Goal: Task Accomplishment & Management: Use online tool/utility

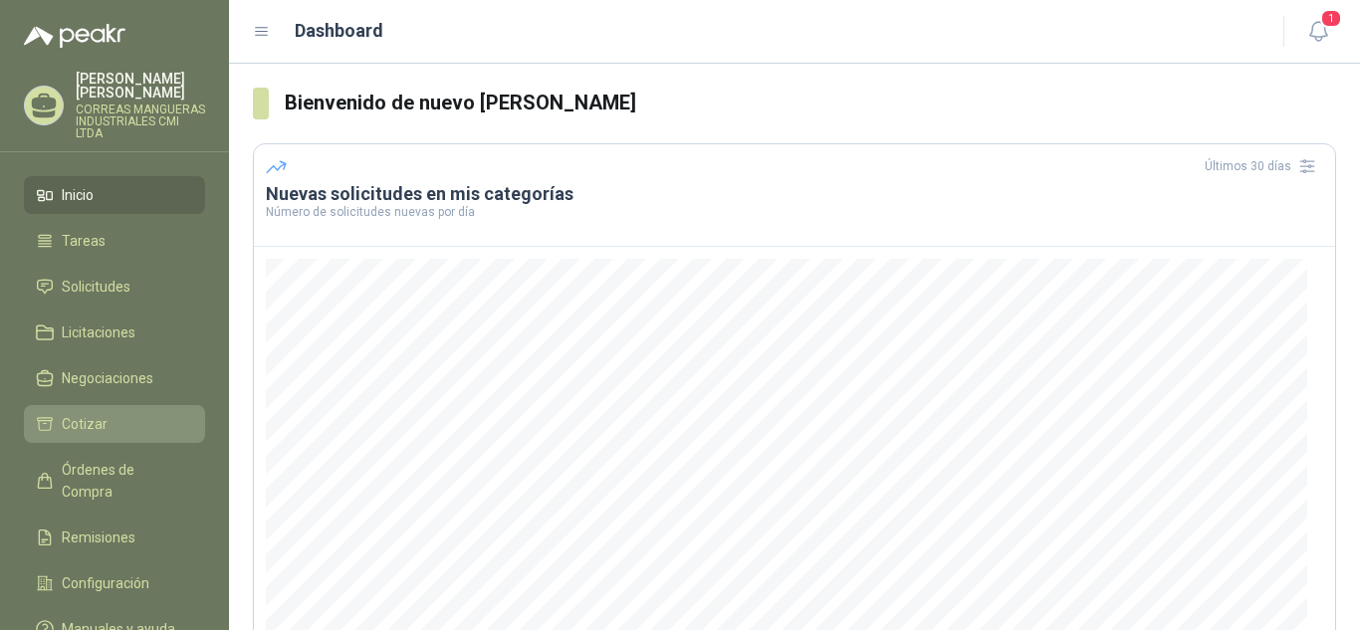
click at [97, 417] on span "Cotizar" at bounding box center [85, 424] width 46 height 22
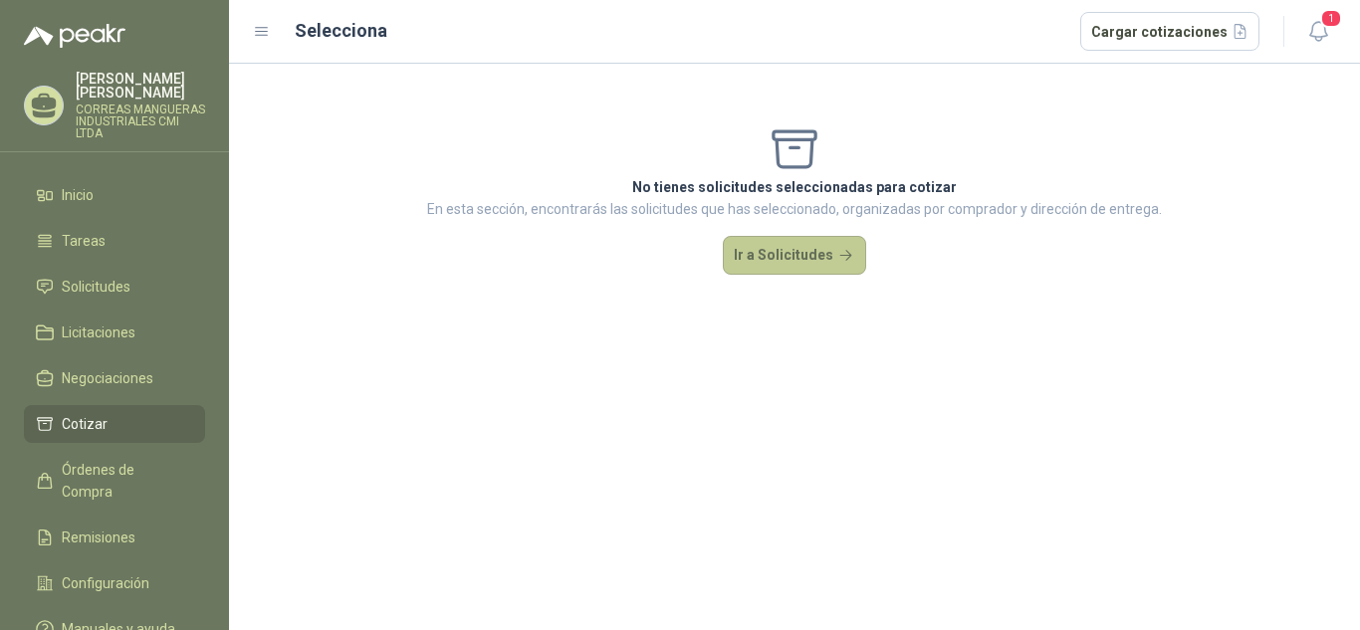
click at [782, 260] on button "Ir a Solicitudes" at bounding box center [794, 256] width 143 height 40
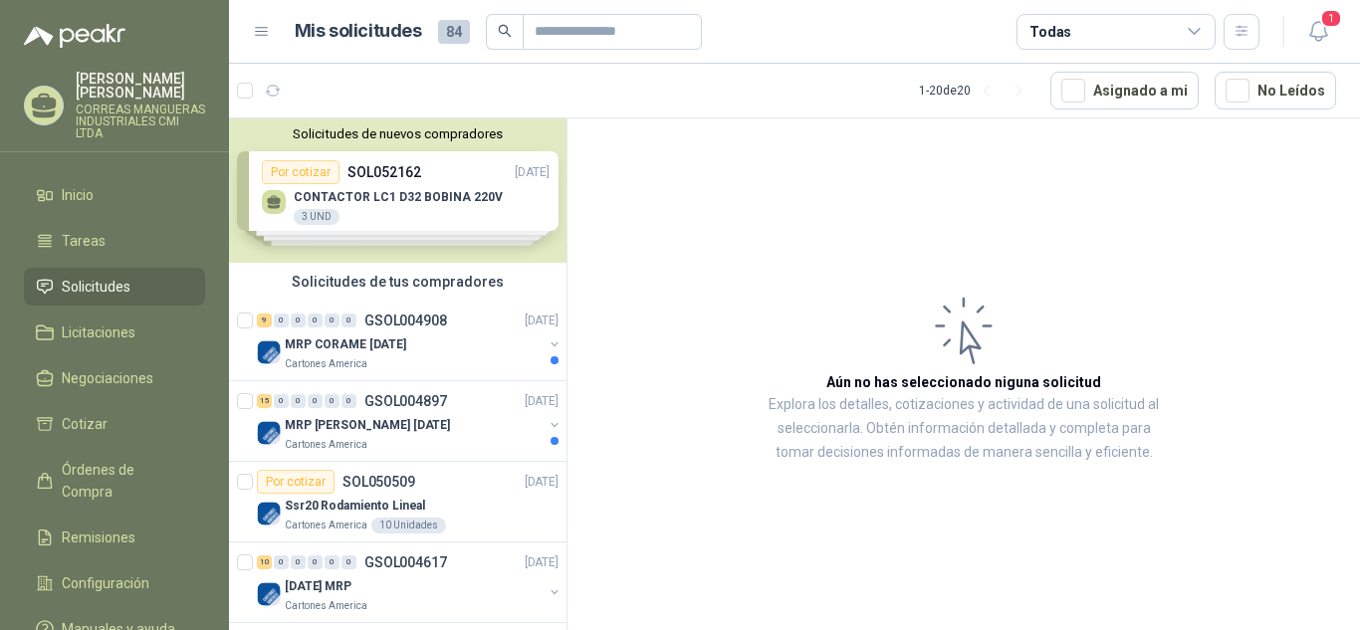
click at [389, 210] on div "Solicitudes de nuevos compradores Por cotizar SOL052162 [DATE] CONTACTOR LC1 D3…" at bounding box center [398, 190] width 338 height 144
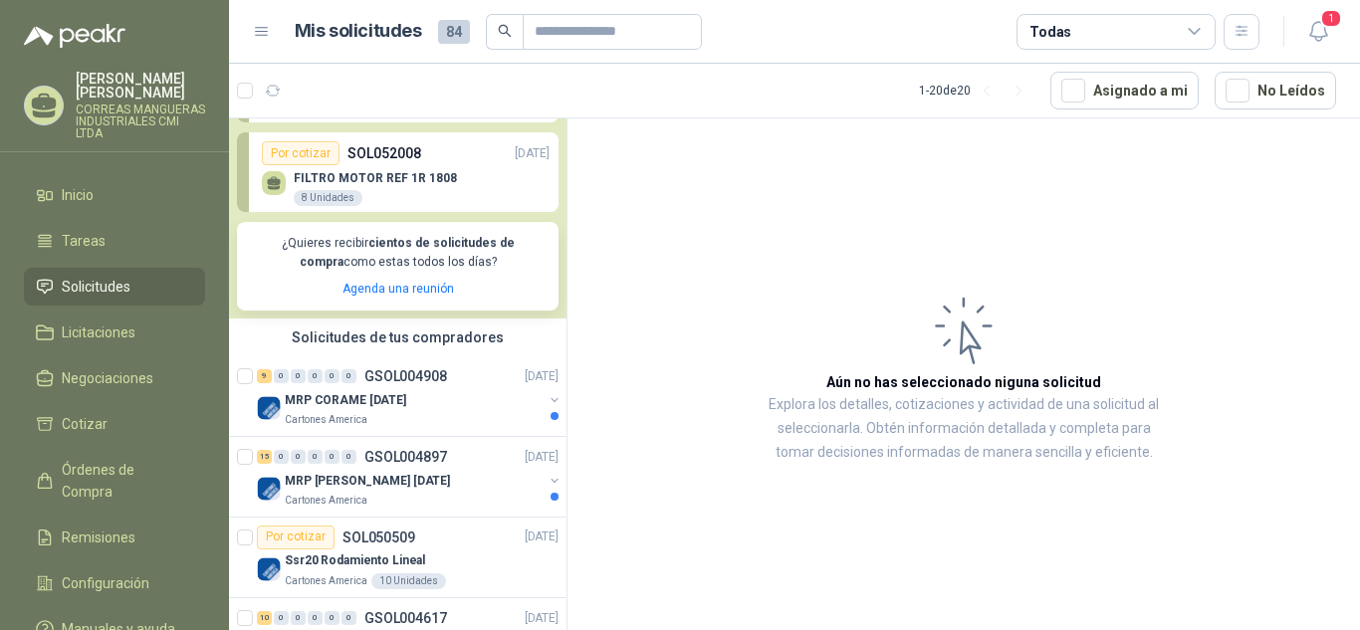
scroll to position [398, 0]
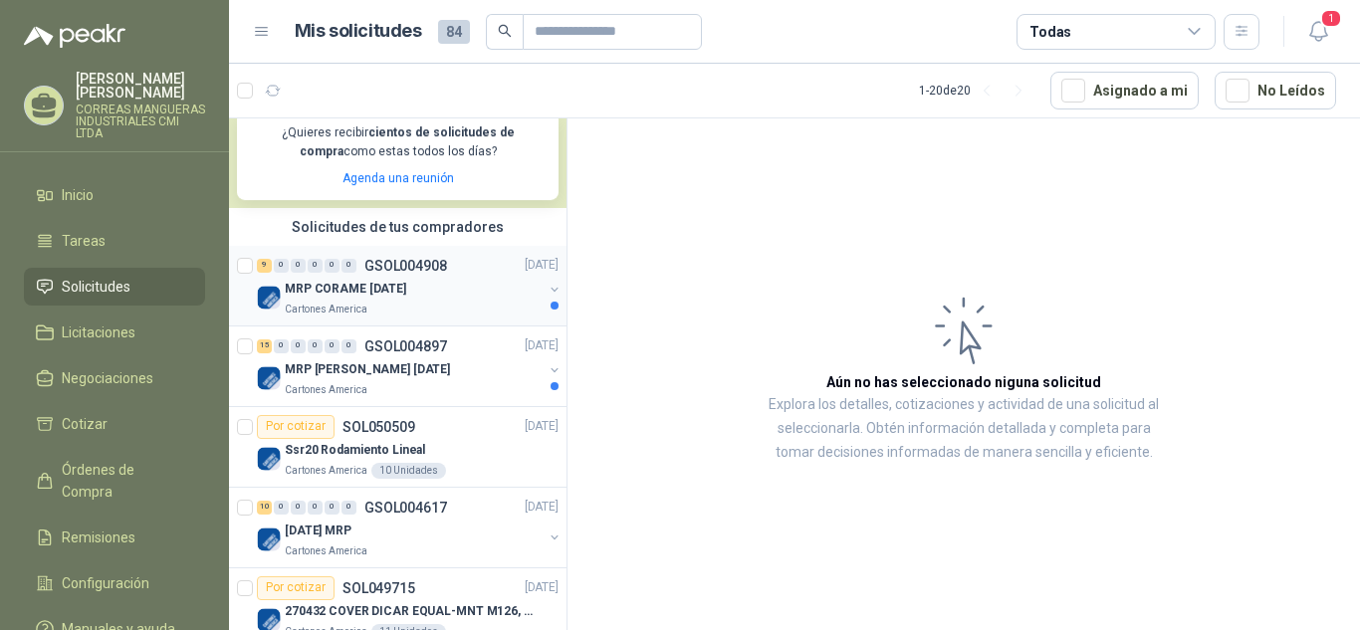
click at [359, 299] on p "MRP CORAME [DATE]" at bounding box center [345, 289] width 121 height 19
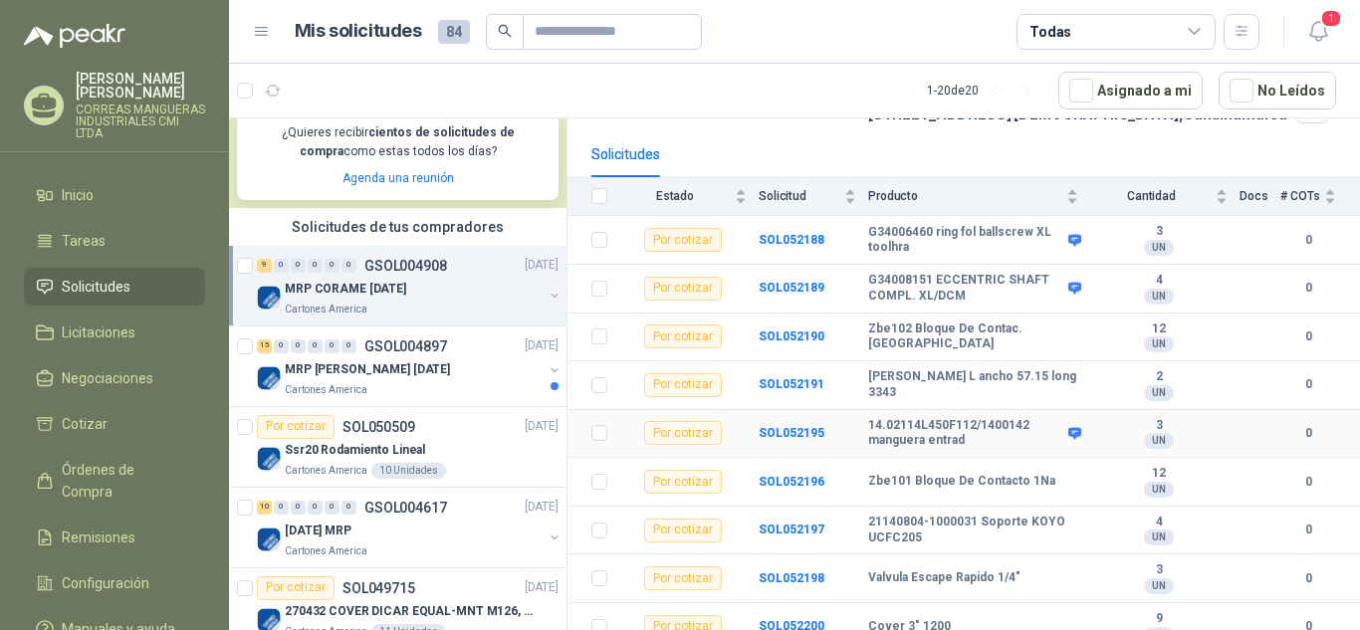
scroll to position [183, 0]
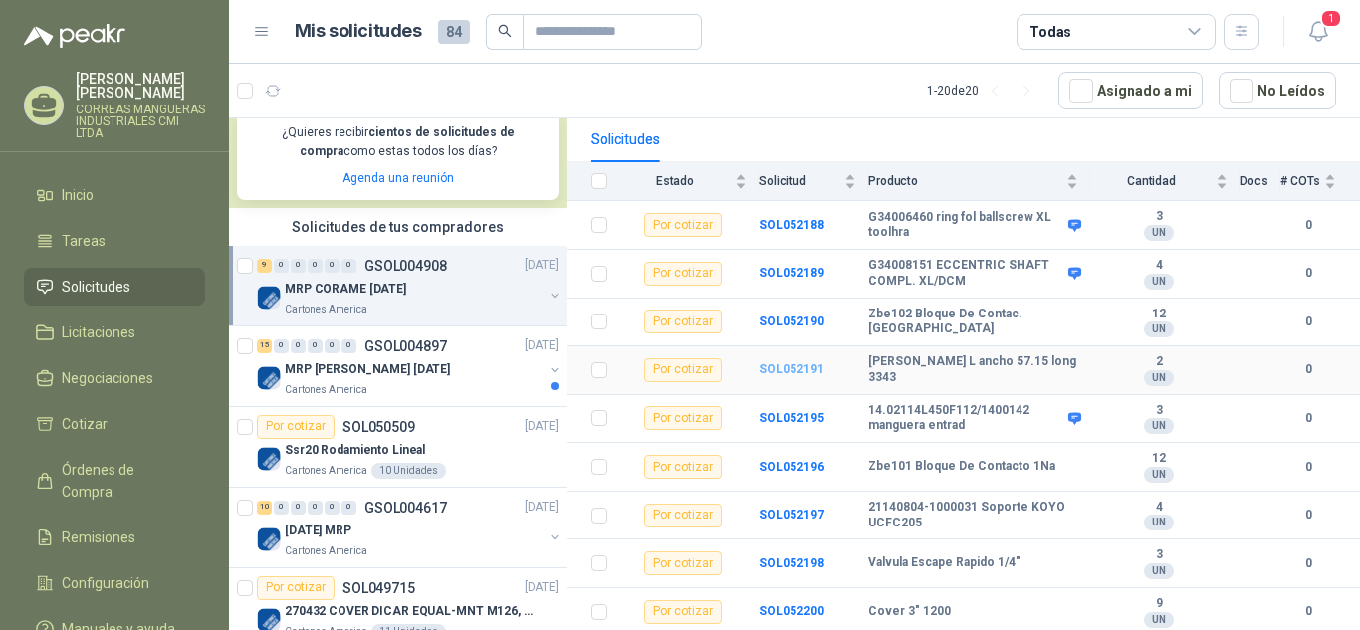
click at [773, 372] on b "SOL052191" at bounding box center [792, 369] width 66 height 14
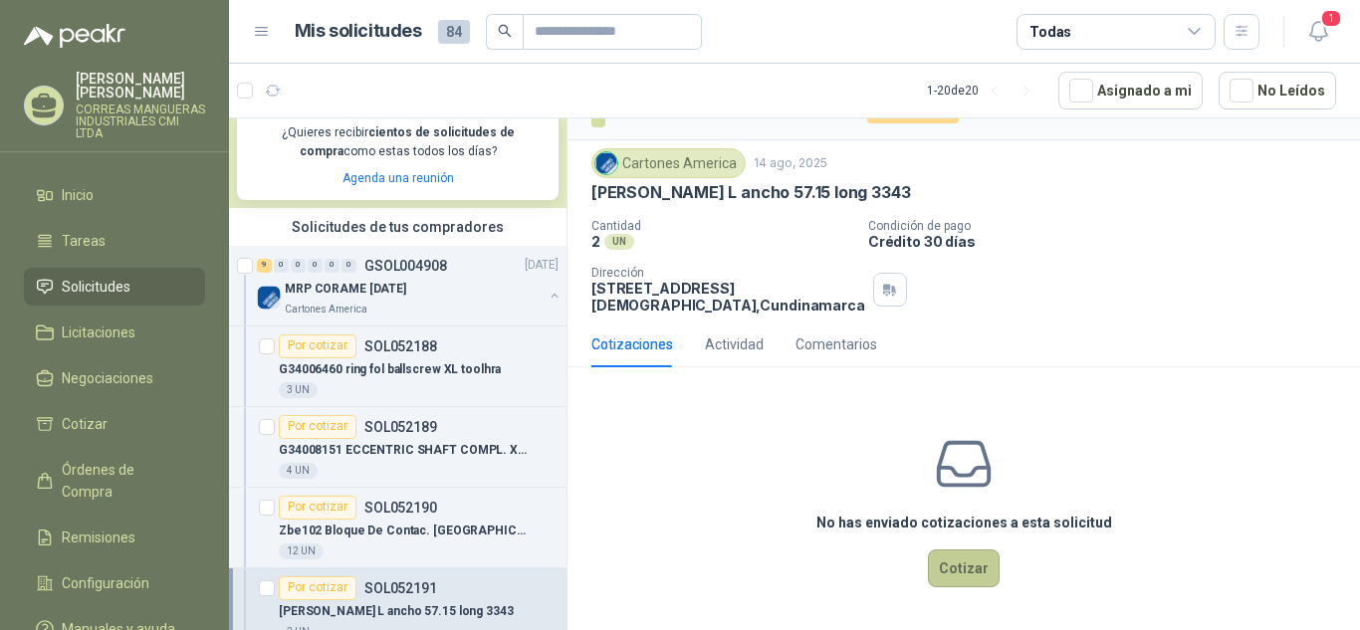
click at [971, 568] on button "Cotizar" at bounding box center [964, 569] width 72 height 38
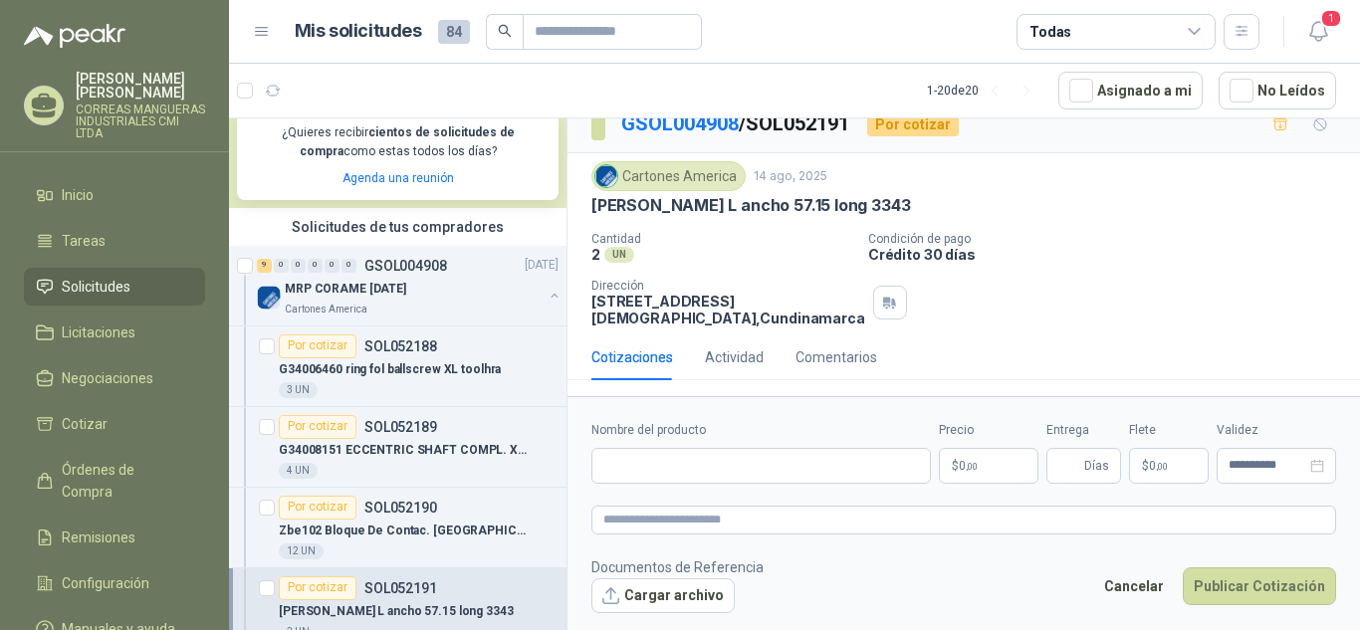
scroll to position [39, 0]
click at [800, 467] on input "Nombre del producto" at bounding box center [761, 466] width 340 height 36
type input "*"
type input "**********"
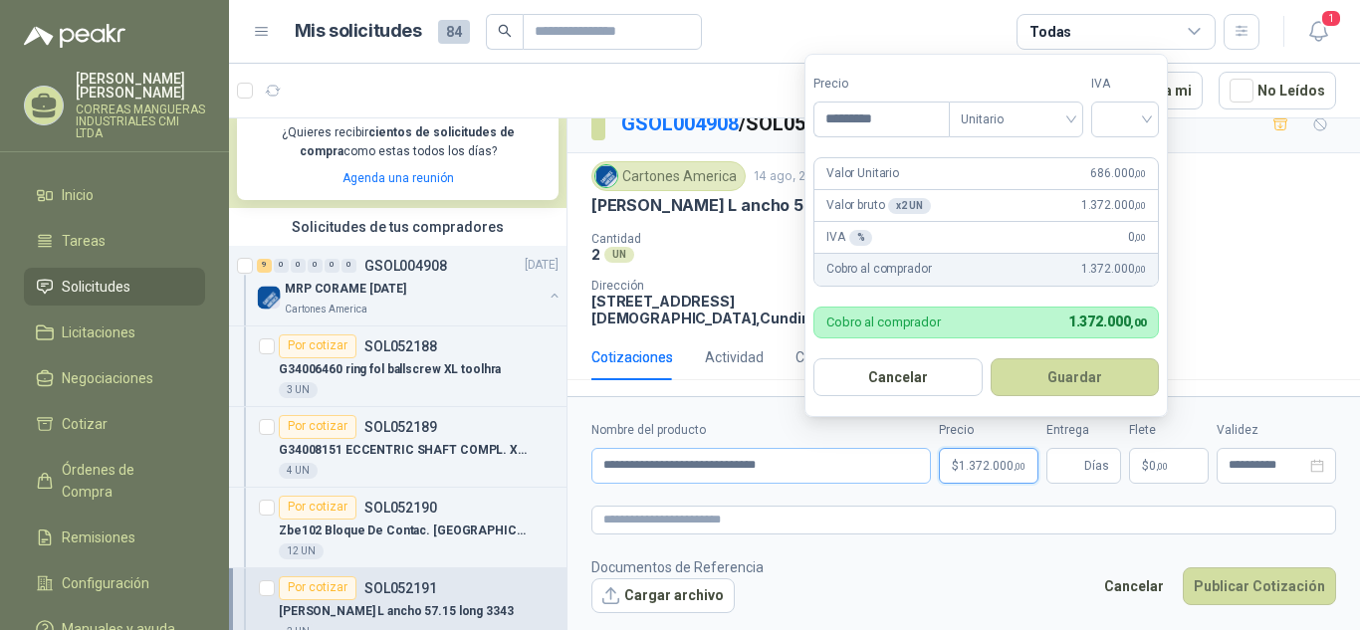
type input "*********"
click at [1077, 121] on div "Unitario" at bounding box center [1016, 120] width 134 height 36
click at [1147, 117] on input "search" at bounding box center [1125, 118] width 44 height 30
click at [1130, 159] on div "19%" at bounding box center [1129, 160] width 37 height 22
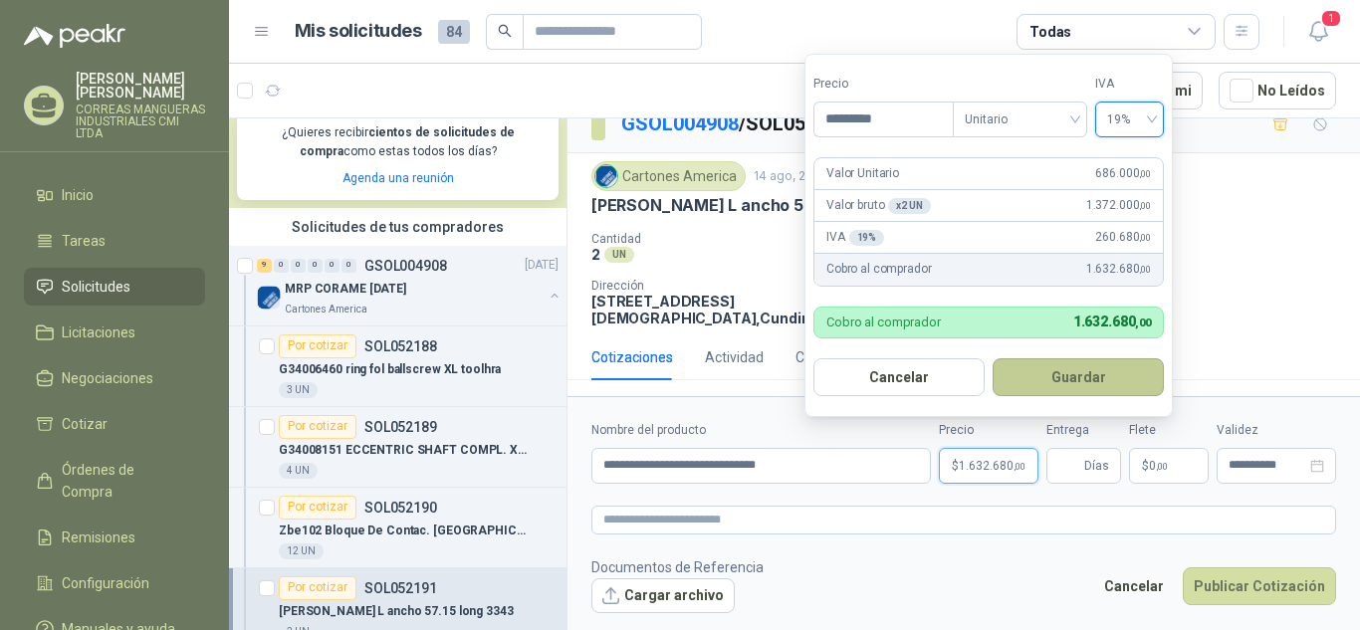
click at [1080, 371] on button "Guardar" at bounding box center [1078, 377] width 171 height 38
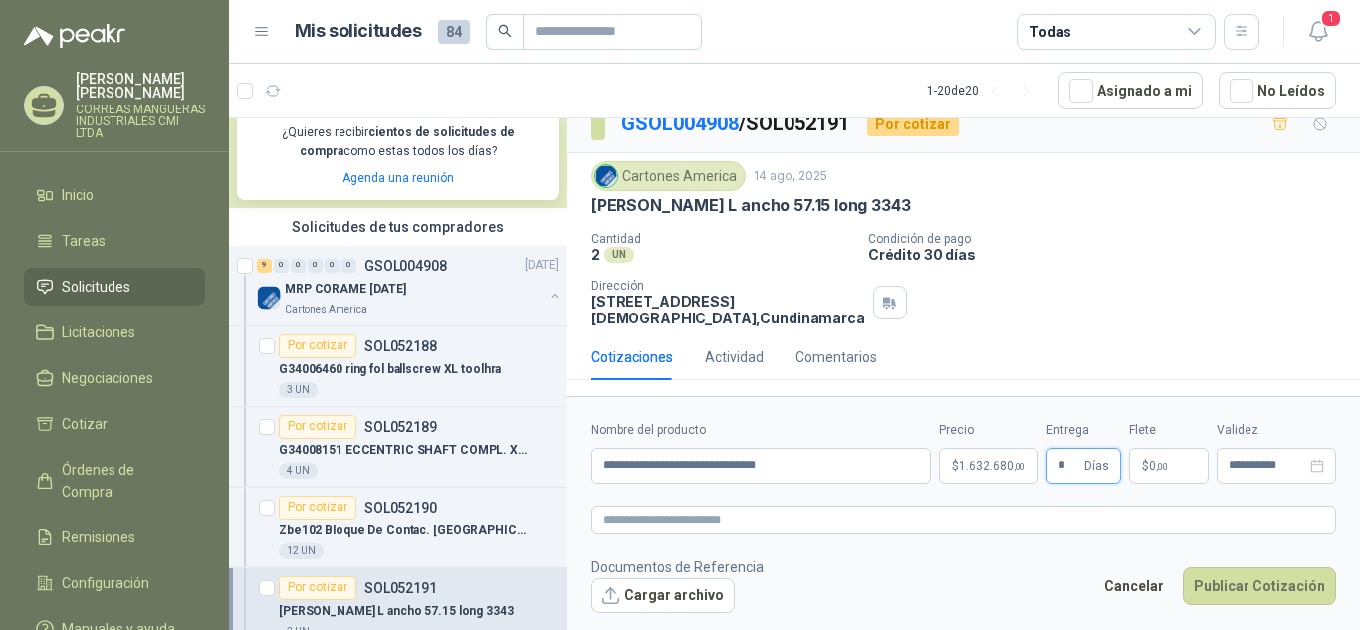
type input "*"
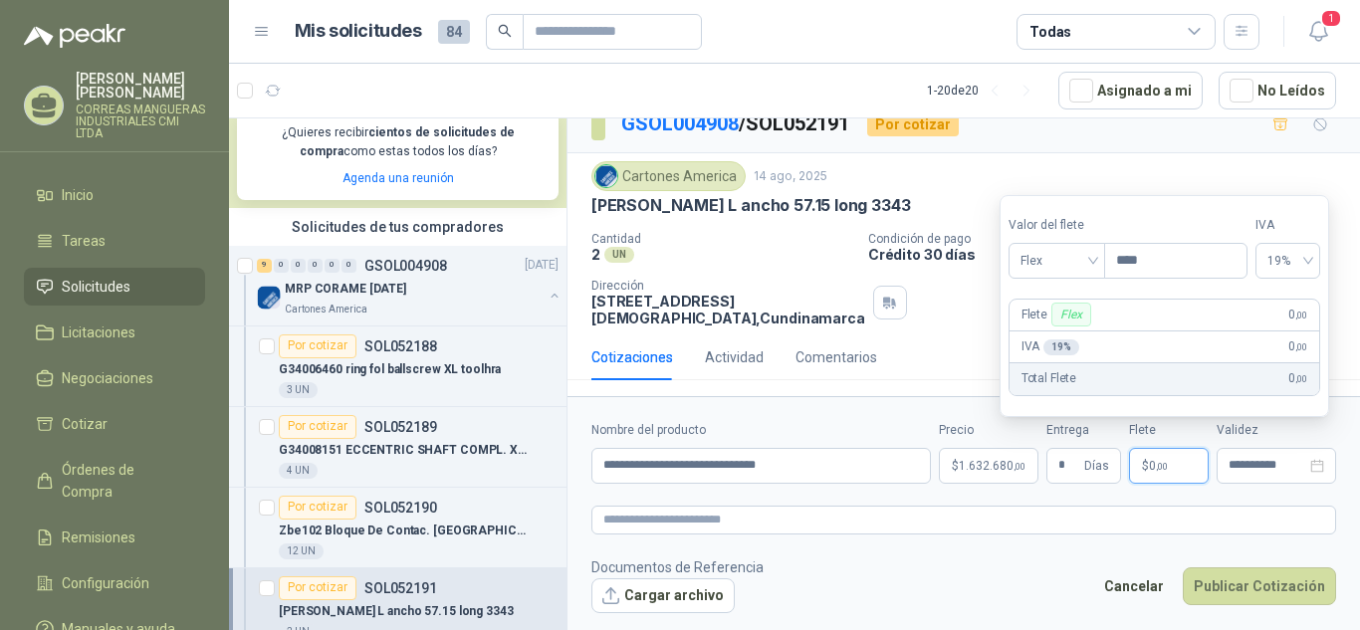
type input "***"
click at [1319, 313] on div "Flete Flex 0 ,00" at bounding box center [1165, 316] width 310 height 32
click at [1308, 257] on span "19%" at bounding box center [1287, 261] width 41 height 30
click at [1290, 332] on div "0%" at bounding box center [1297, 335] width 32 height 22
click at [1173, 391] on div "Total Flete 0 ,00" at bounding box center [1164, 379] width 307 height 32
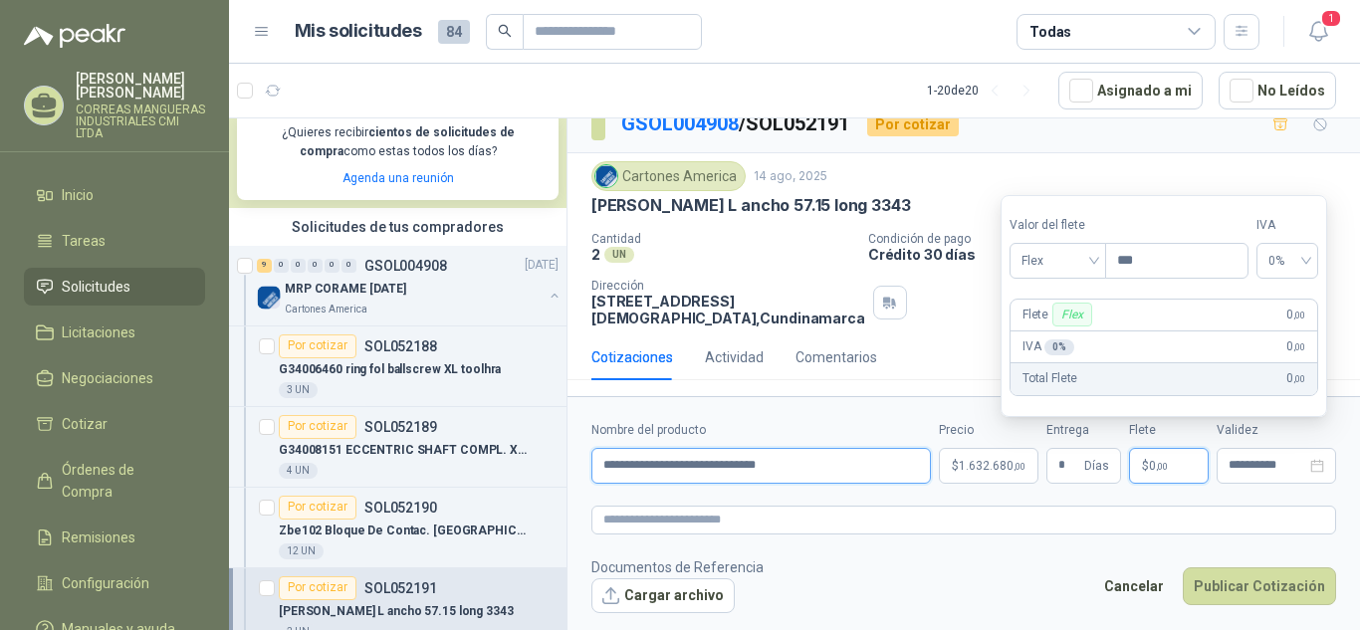
click at [841, 462] on input "**********" at bounding box center [761, 466] width 340 height 36
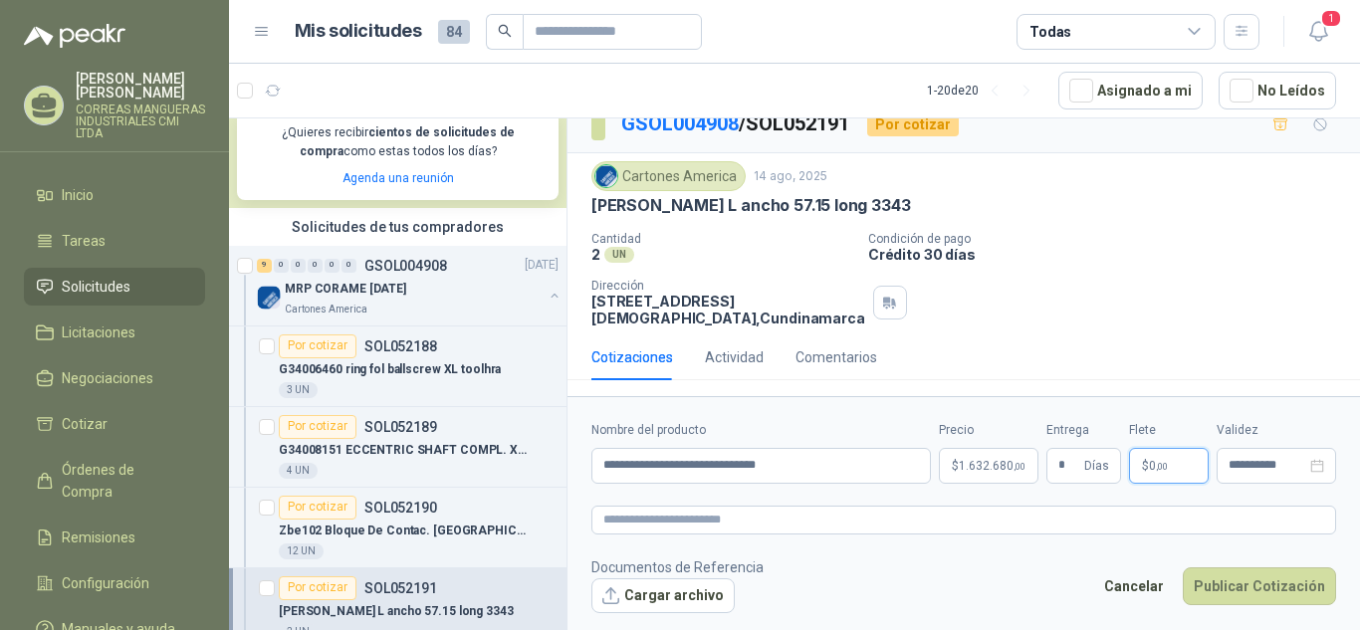
click at [1198, 463] on p "$ 0 ,00" at bounding box center [1169, 466] width 80 height 36
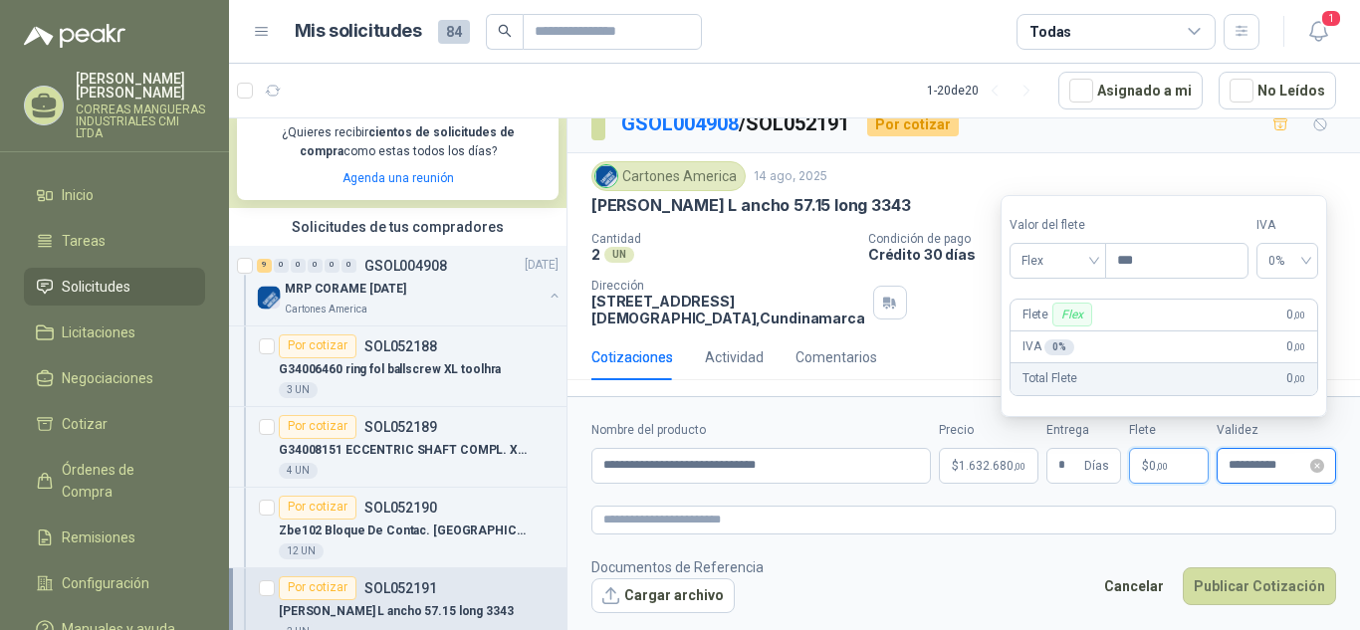
click at [1294, 466] on input "**********" at bounding box center [1268, 465] width 78 height 13
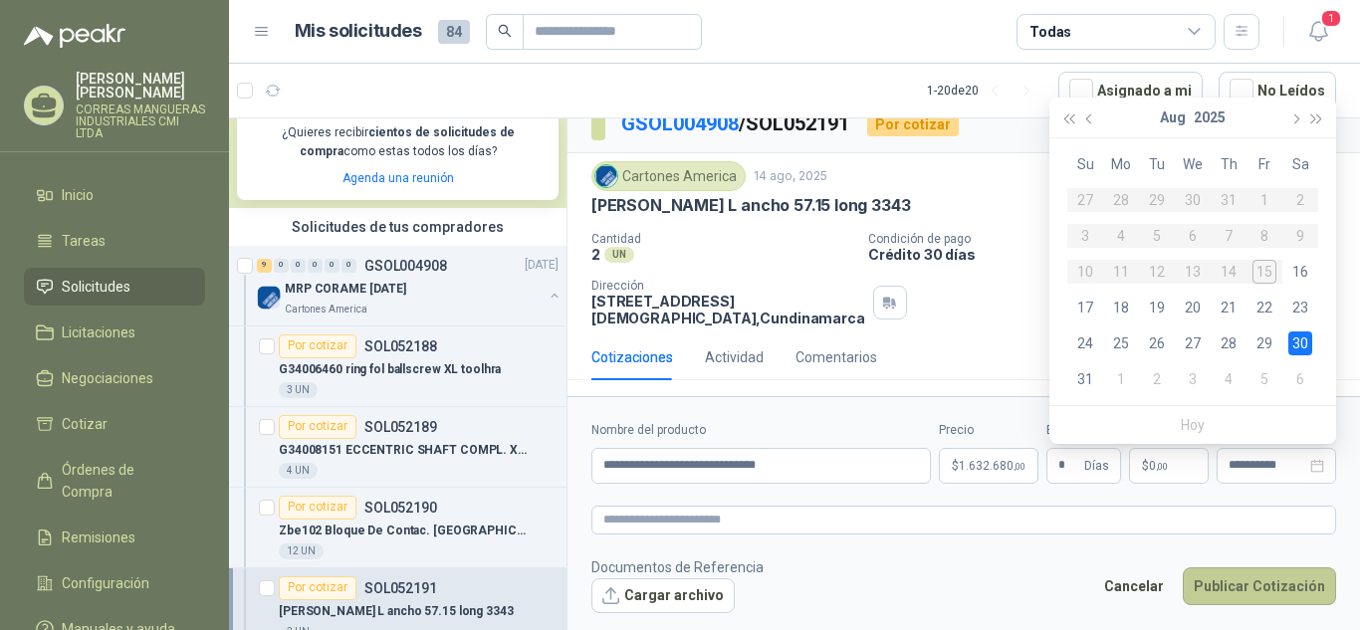
click at [1269, 577] on button "Publicar Cotización" at bounding box center [1259, 587] width 153 height 38
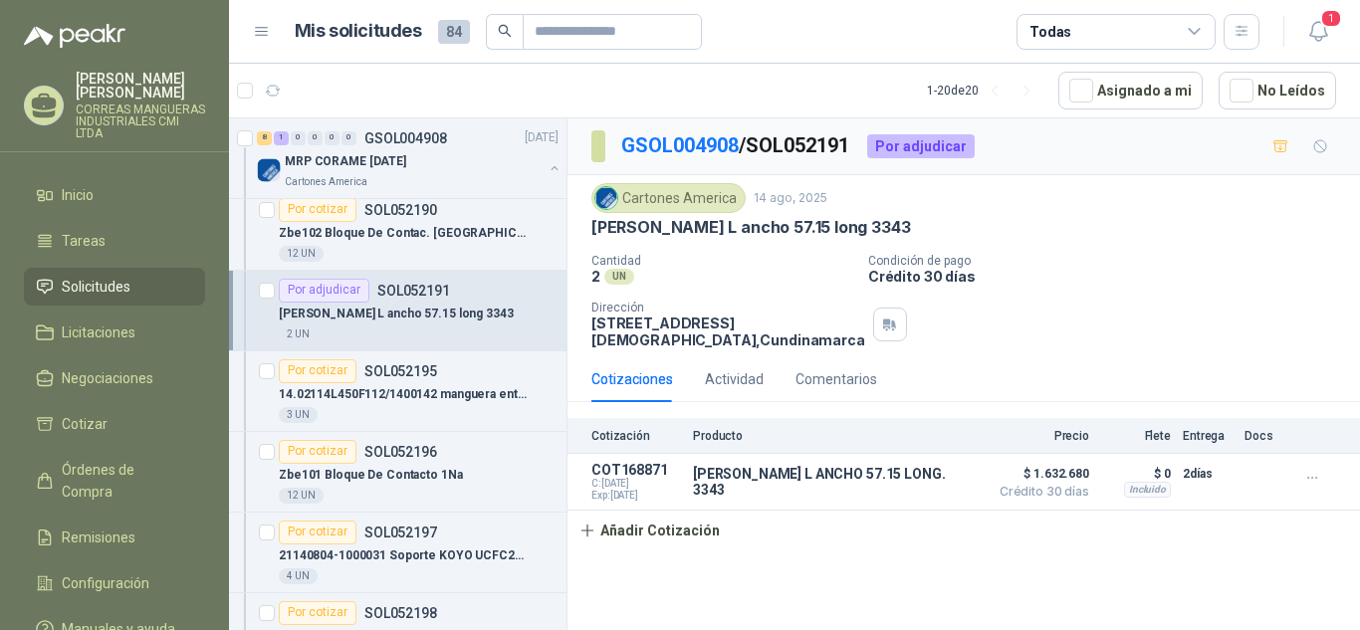
scroll to position [697, 0]
click at [447, 414] on div "3 UN" at bounding box center [419, 414] width 280 height 16
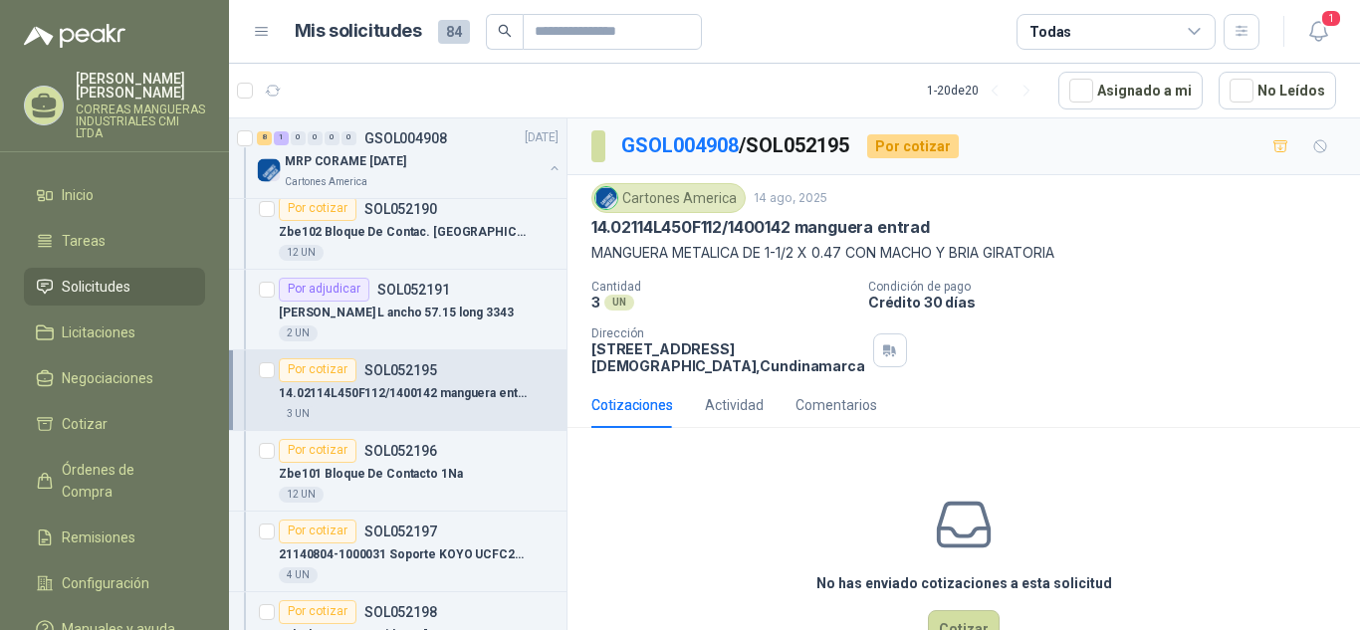
scroll to position [79, 0]
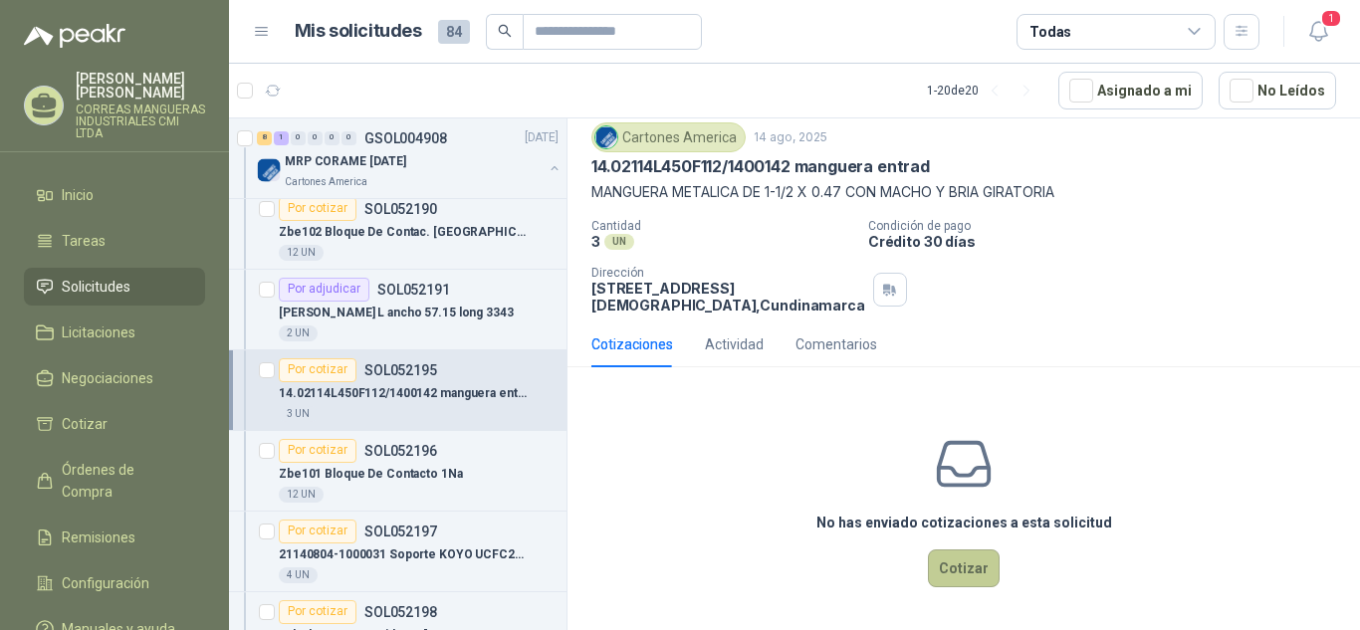
click at [955, 558] on button "Cotizar" at bounding box center [964, 569] width 72 height 38
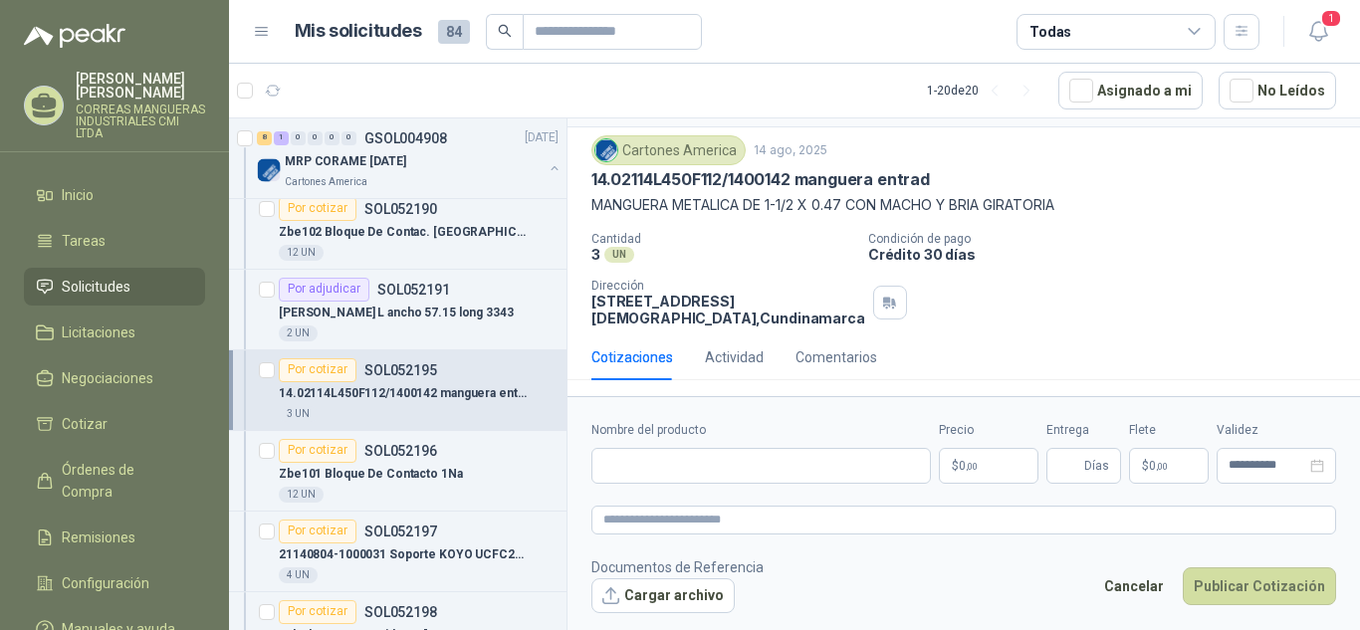
scroll to position [65, 0]
click at [739, 472] on input "Nombre del producto" at bounding box center [761, 466] width 340 height 36
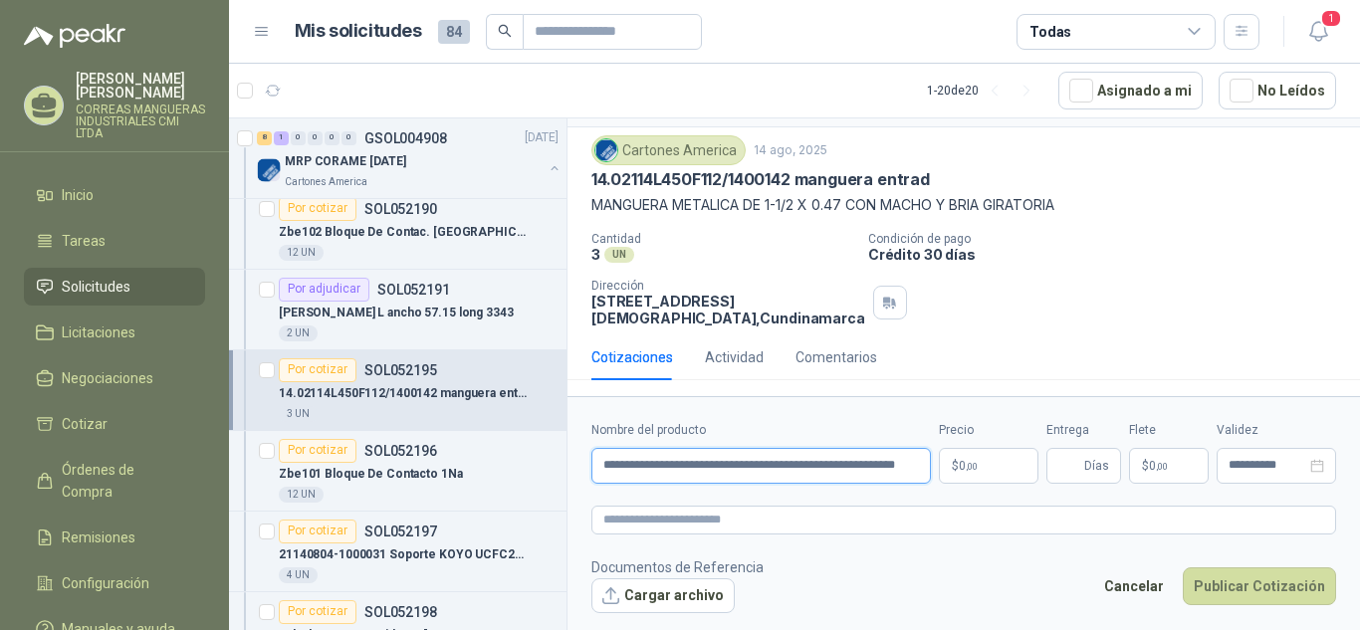
scroll to position [0, 63]
type input "**********"
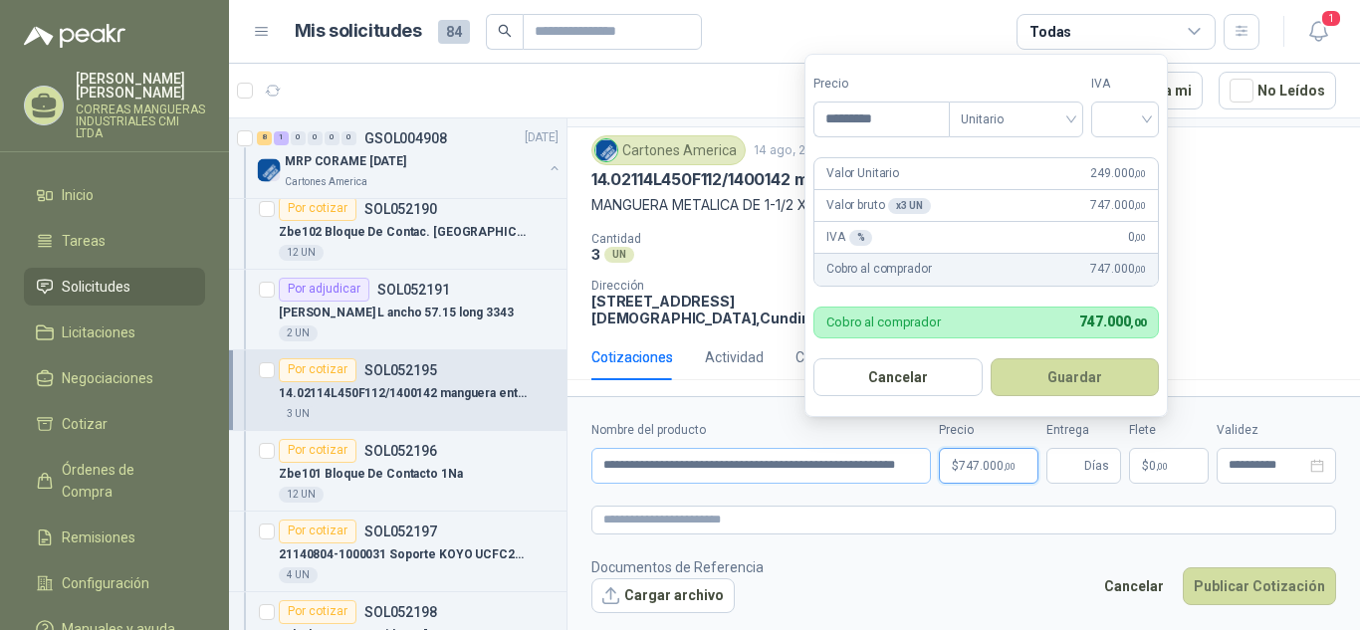
type input "*********"
click at [1155, 117] on div at bounding box center [1125, 120] width 68 height 36
click at [1128, 166] on div "19%" at bounding box center [1129, 160] width 37 height 22
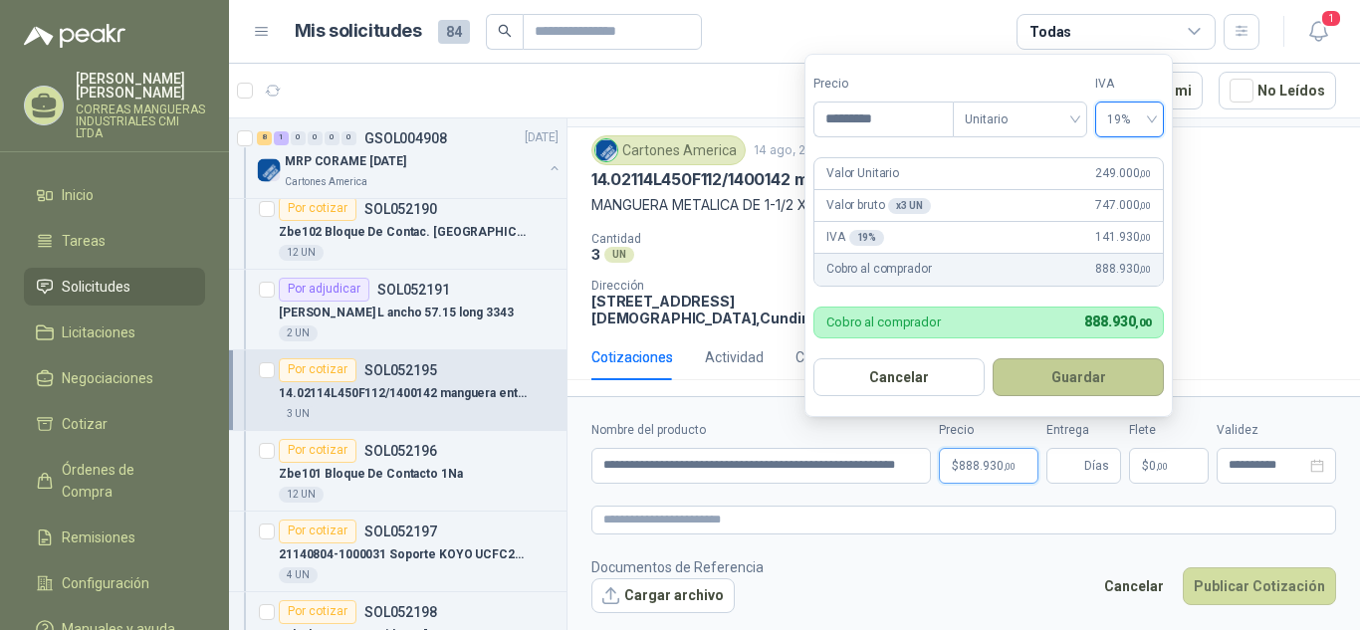
click at [1119, 379] on button "Guardar" at bounding box center [1078, 377] width 171 height 38
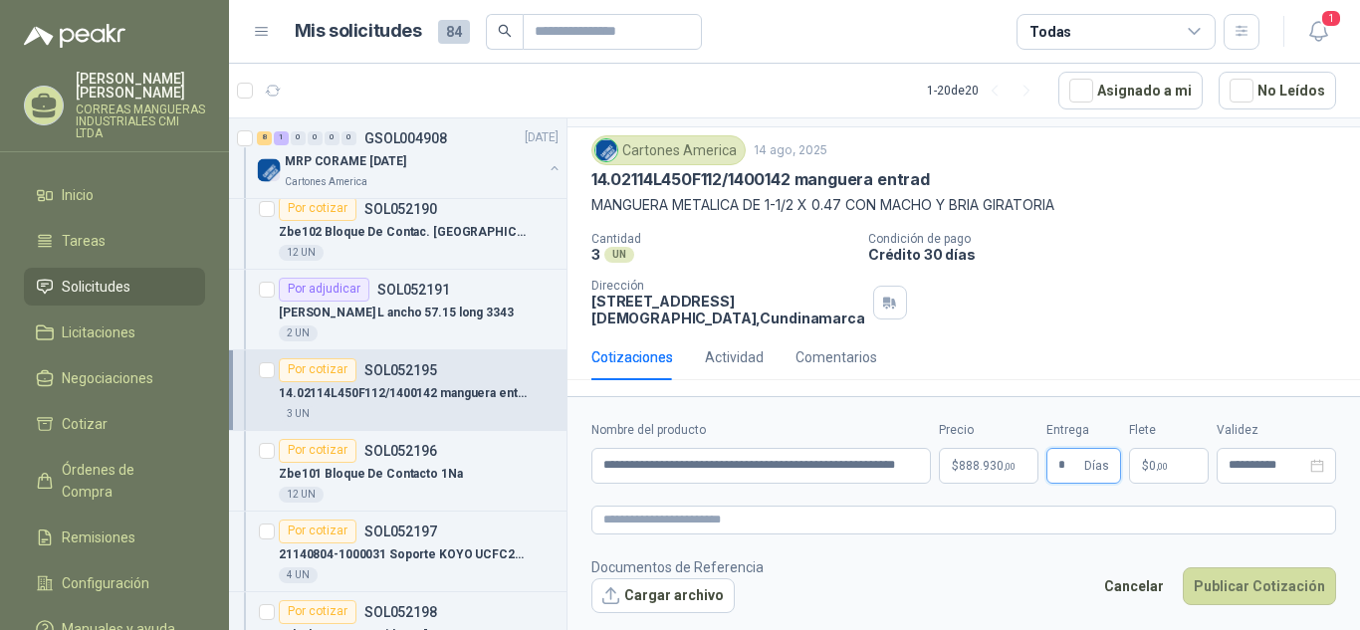
type input "*"
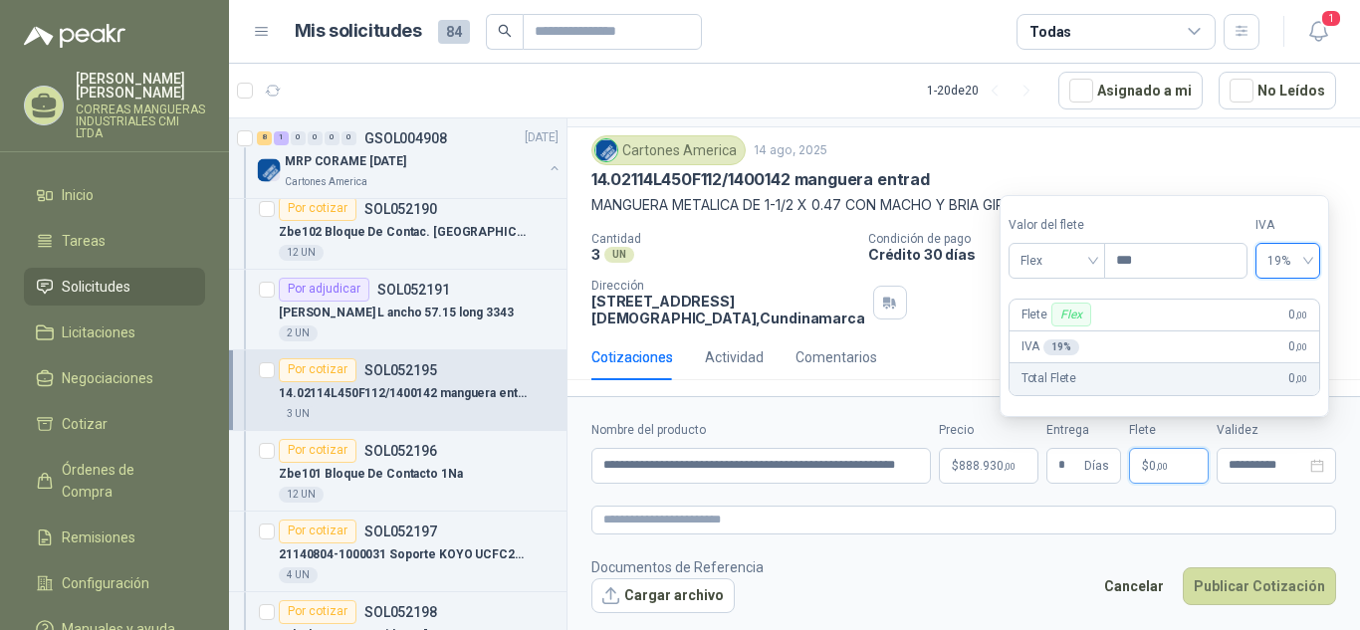
click at [1308, 258] on span "19%" at bounding box center [1287, 261] width 41 height 30
click at [1295, 332] on div "0%" at bounding box center [1297, 335] width 32 height 22
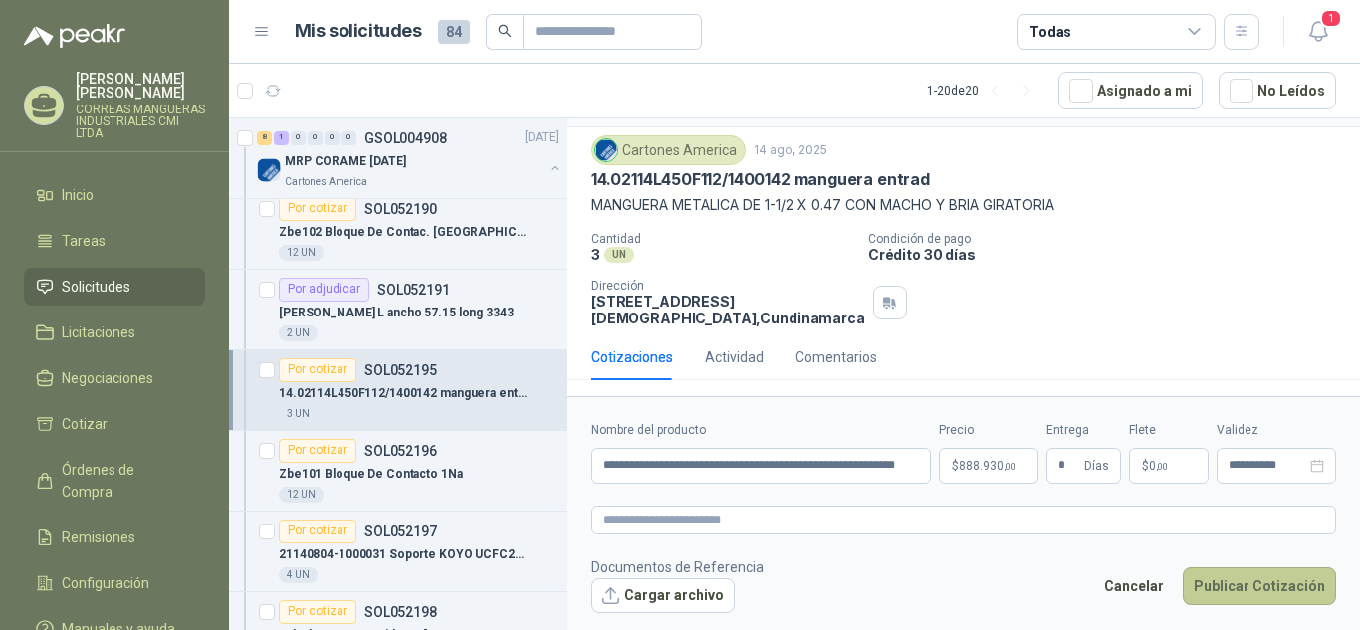
click at [1262, 587] on button "Publicar Cotización" at bounding box center [1259, 587] width 153 height 38
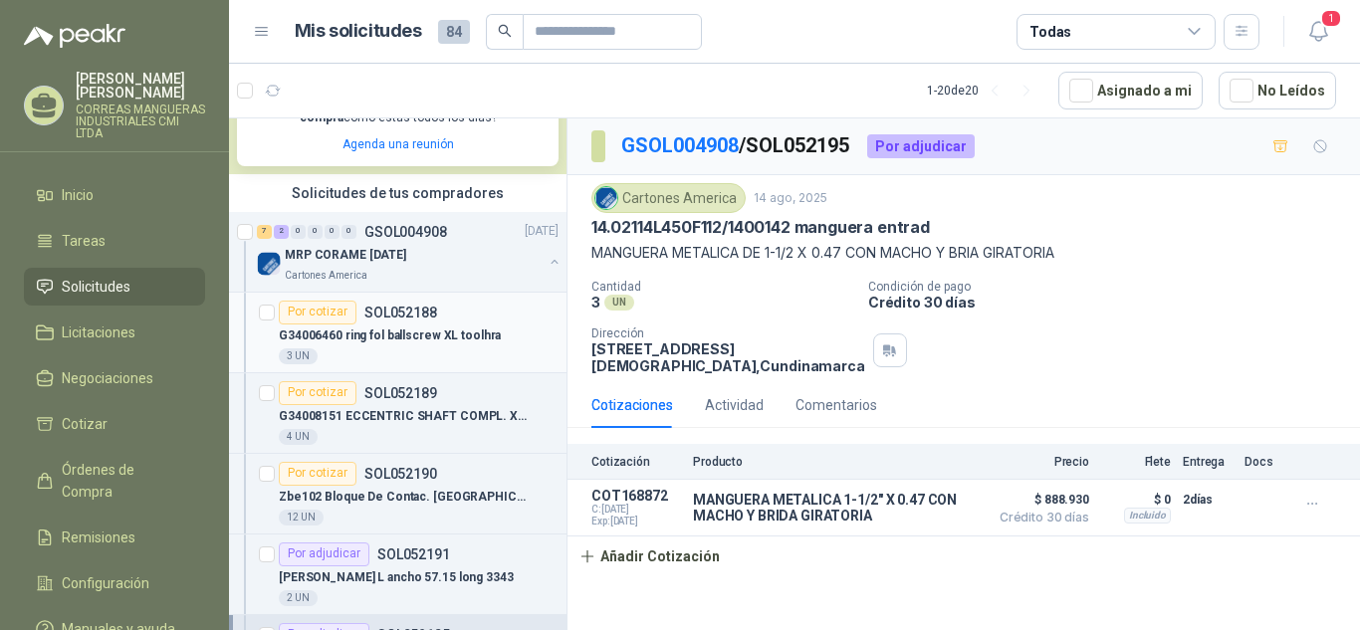
scroll to position [398, 0]
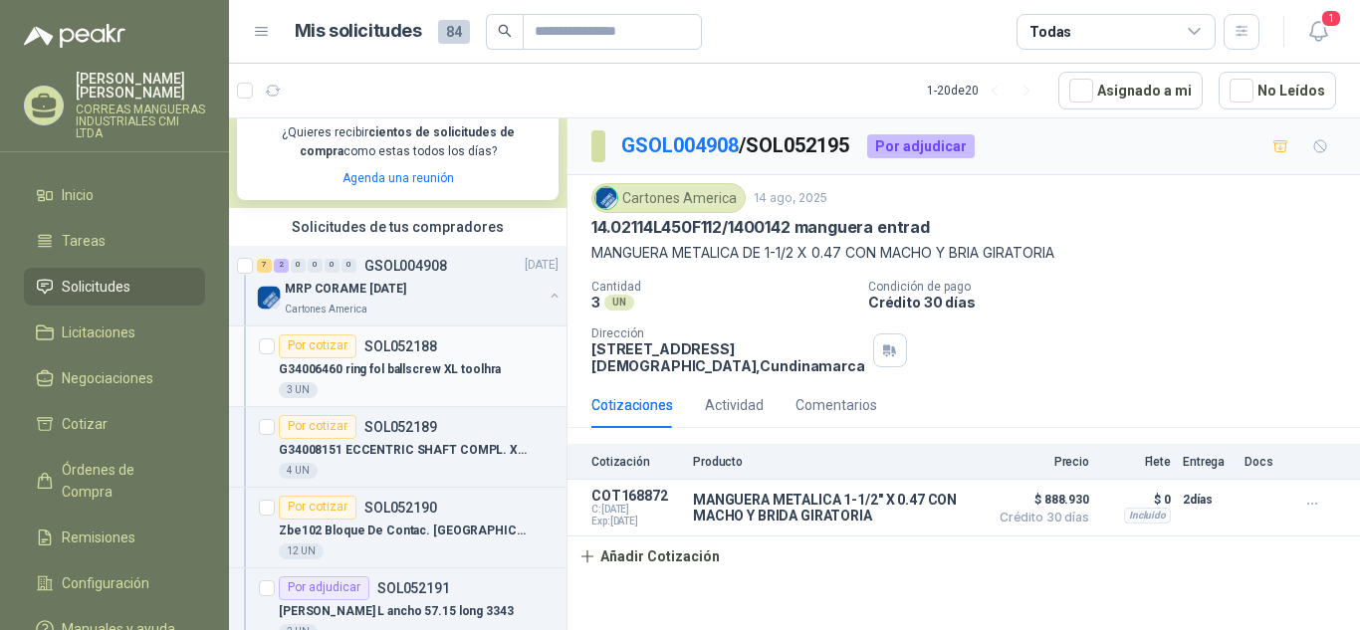
click at [412, 378] on p "G34006460 ring fol ballscrew XL toolhra" at bounding box center [390, 369] width 222 height 19
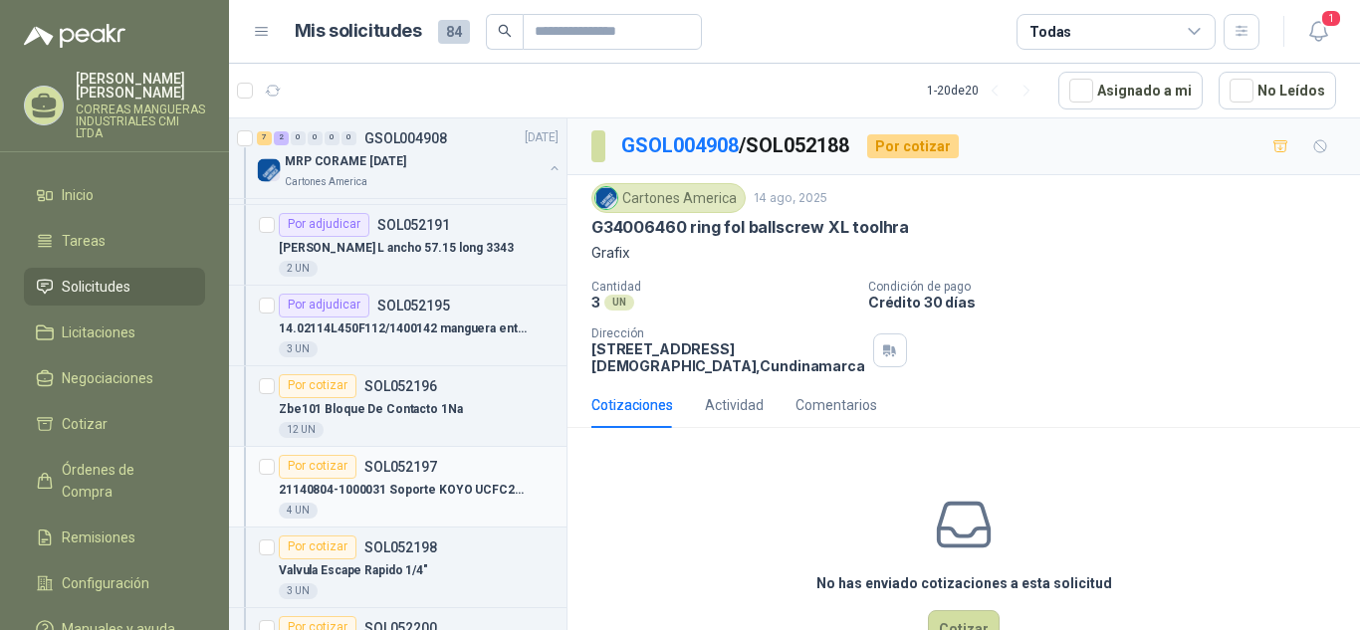
scroll to position [797, 0]
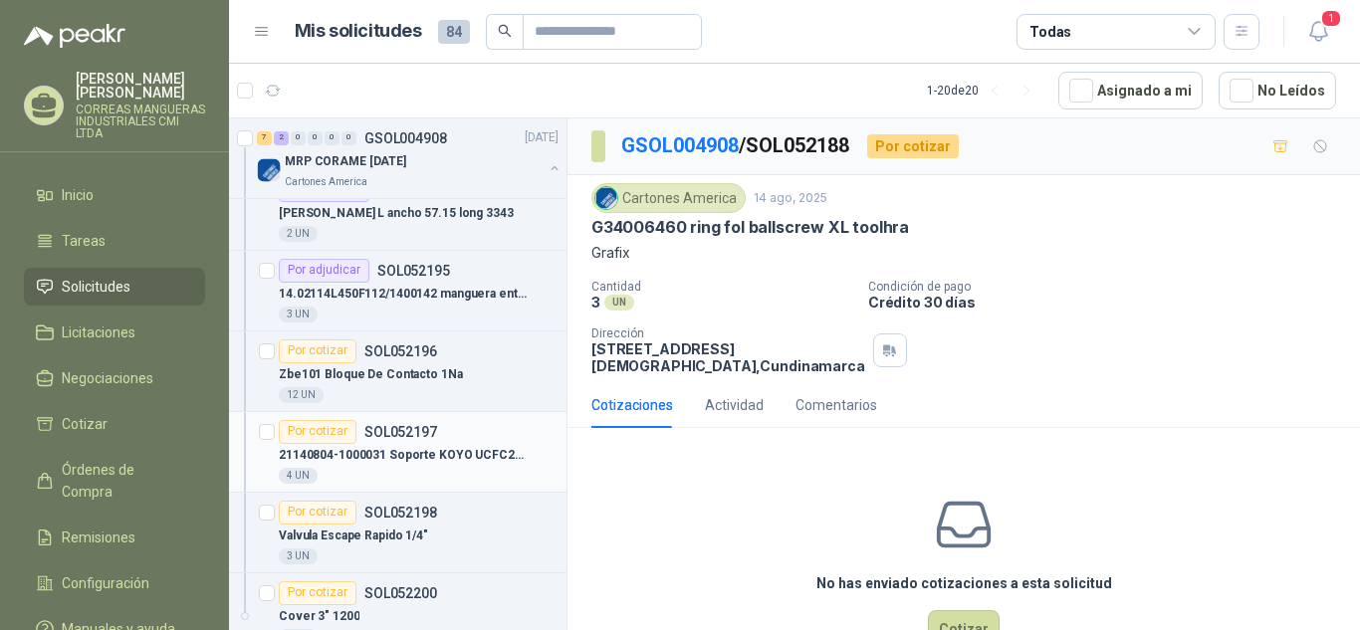
click at [486, 480] on div "4 UN" at bounding box center [419, 476] width 280 height 16
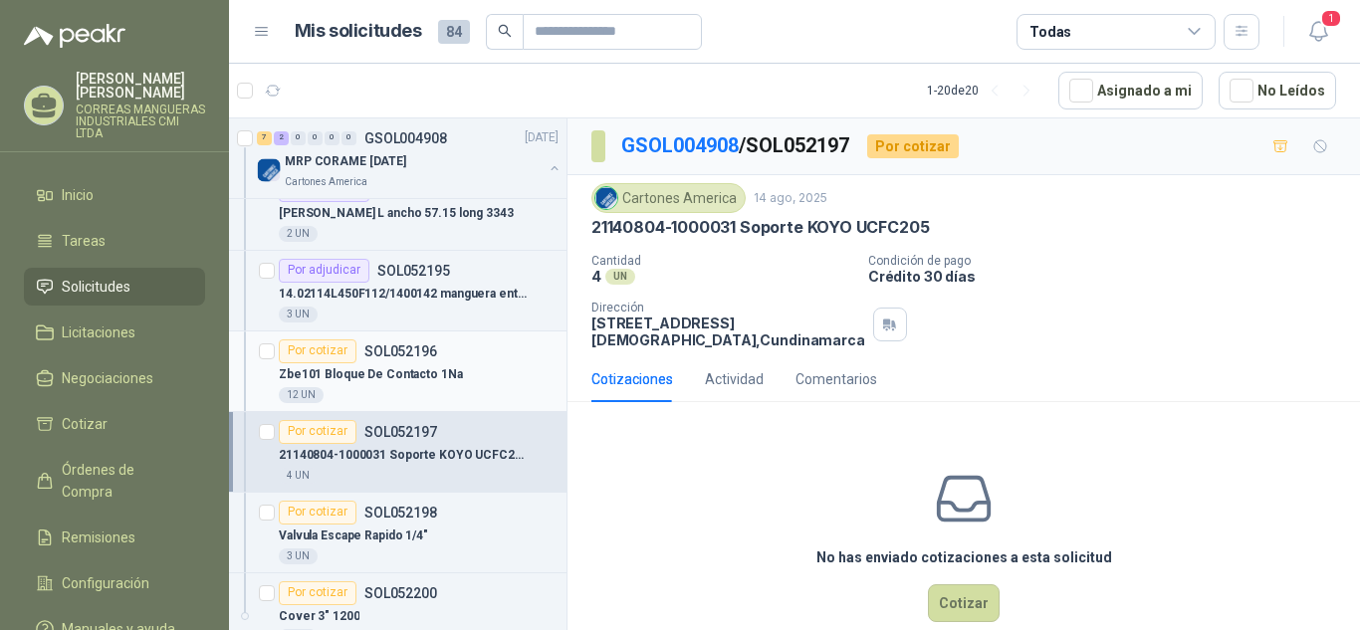
scroll to position [896, 0]
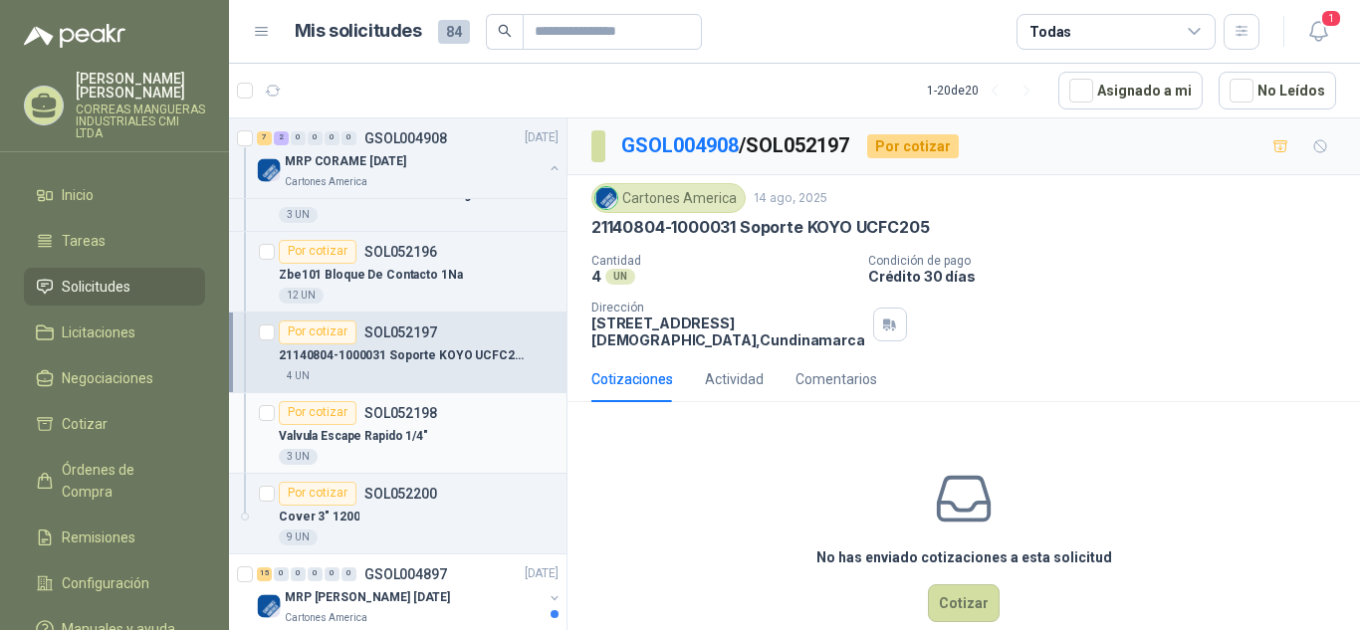
click at [431, 455] on div "3 UN" at bounding box center [419, 457] width 280 height 16
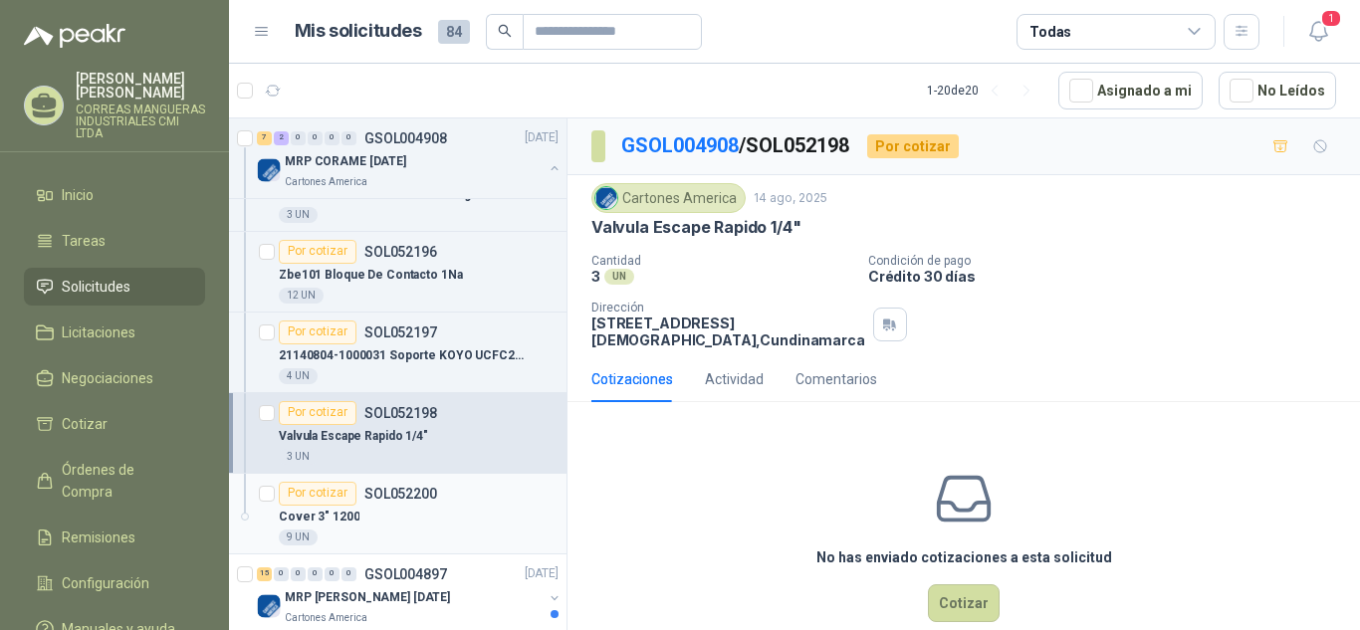
click at [381, 511] on div "Cover 3" 1200" at bounding box center [419, 518] width 280 height 24
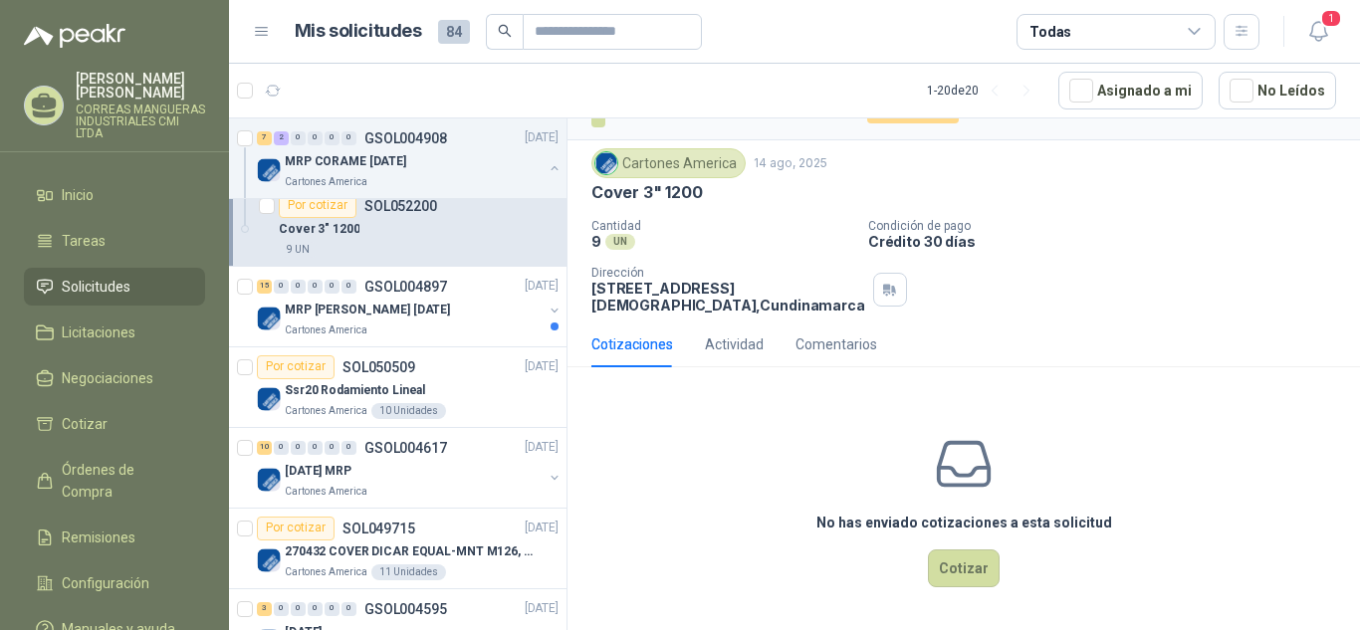
scroll to position [1195, 0]
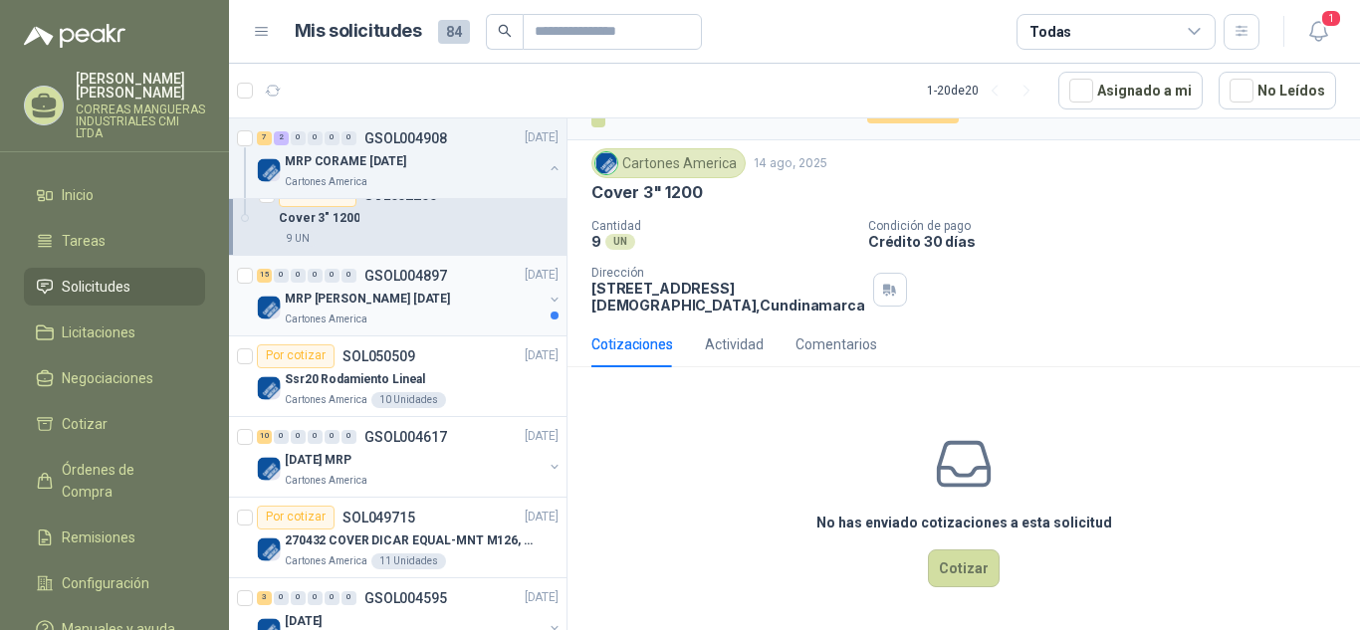
click at [408, 311] on div "MRP [PERSON_NAME] [DATE]" at bounding box center [414, 300] width 258 height 24
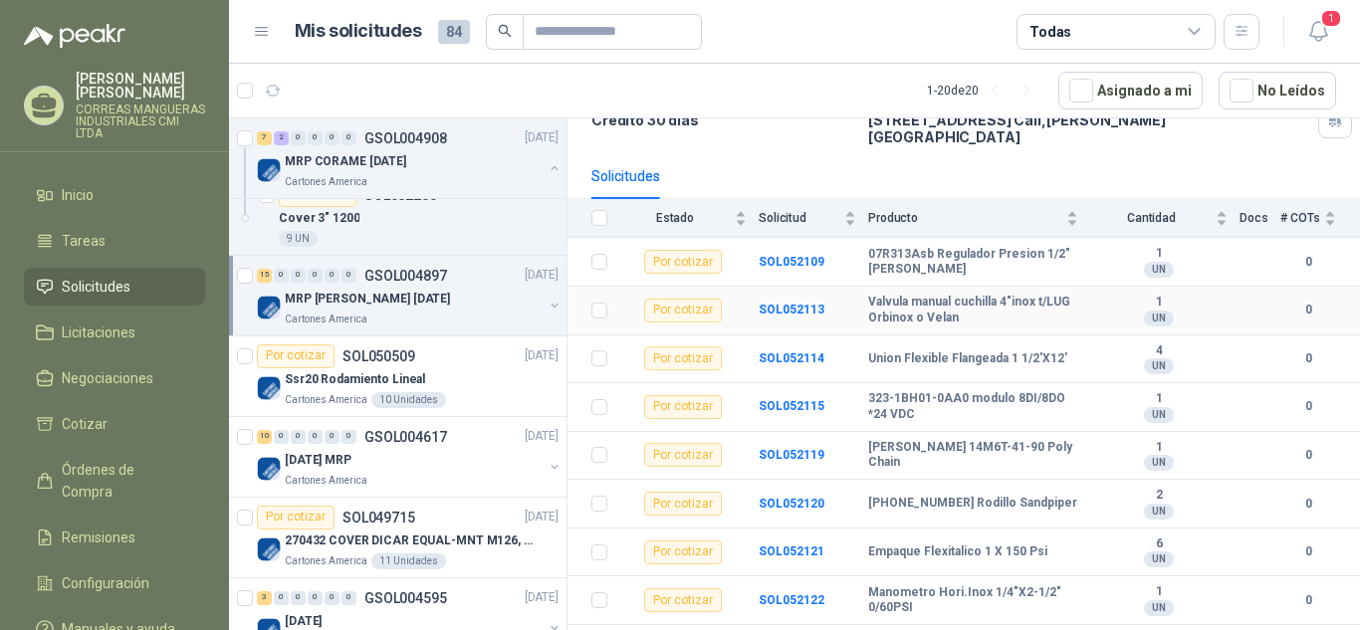
scroll to position [199, 0]
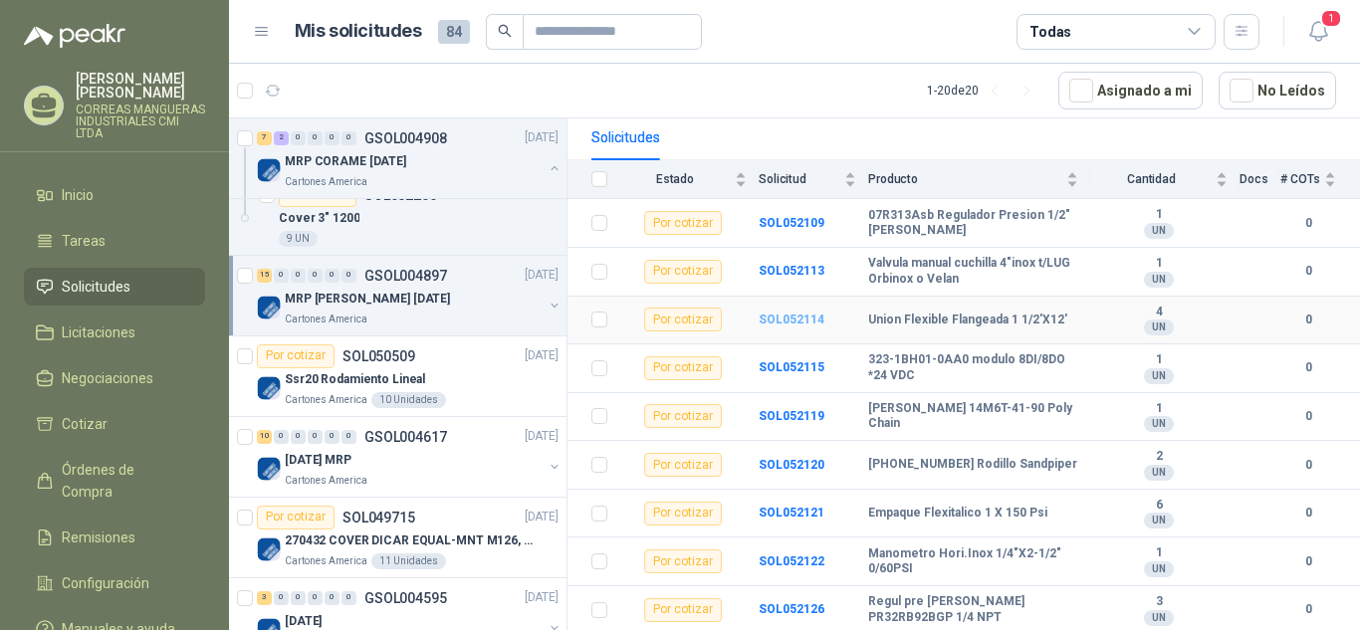
click at [785, 313] on b "SOL052114" at bounding box center [792, 320] width 66 height 14
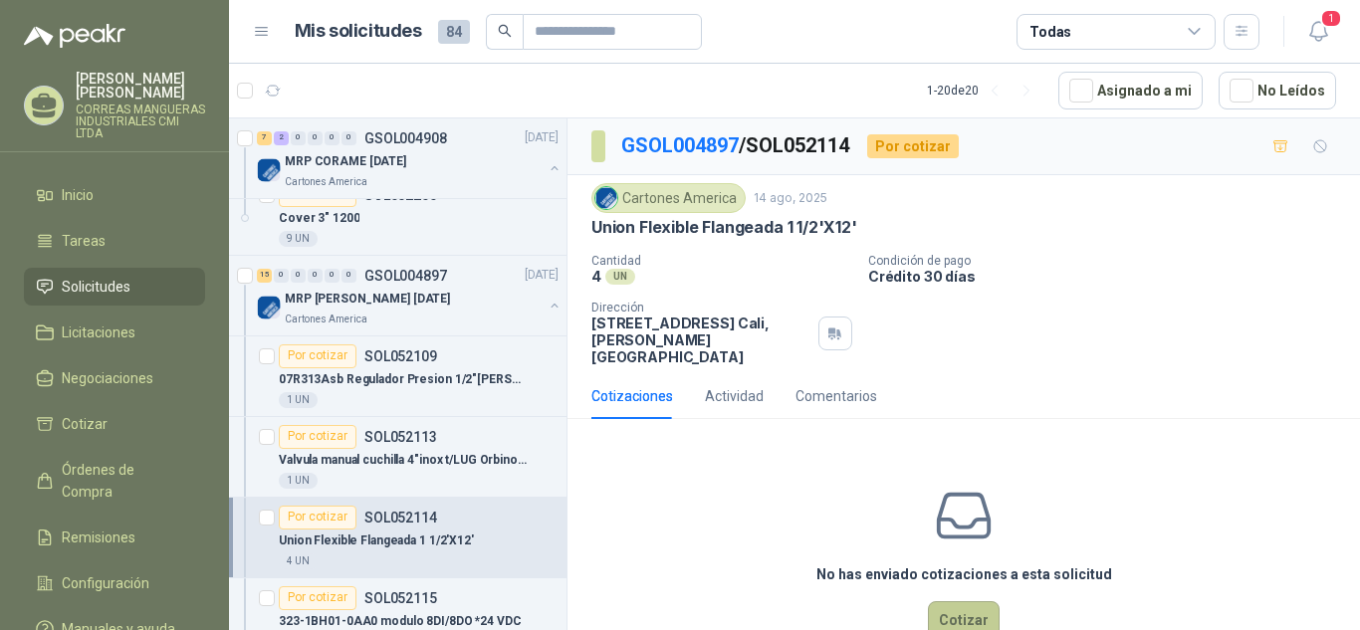
click at [957, 615] on button "Cotizar" at bounding box center [964, 620] width 72 height 38
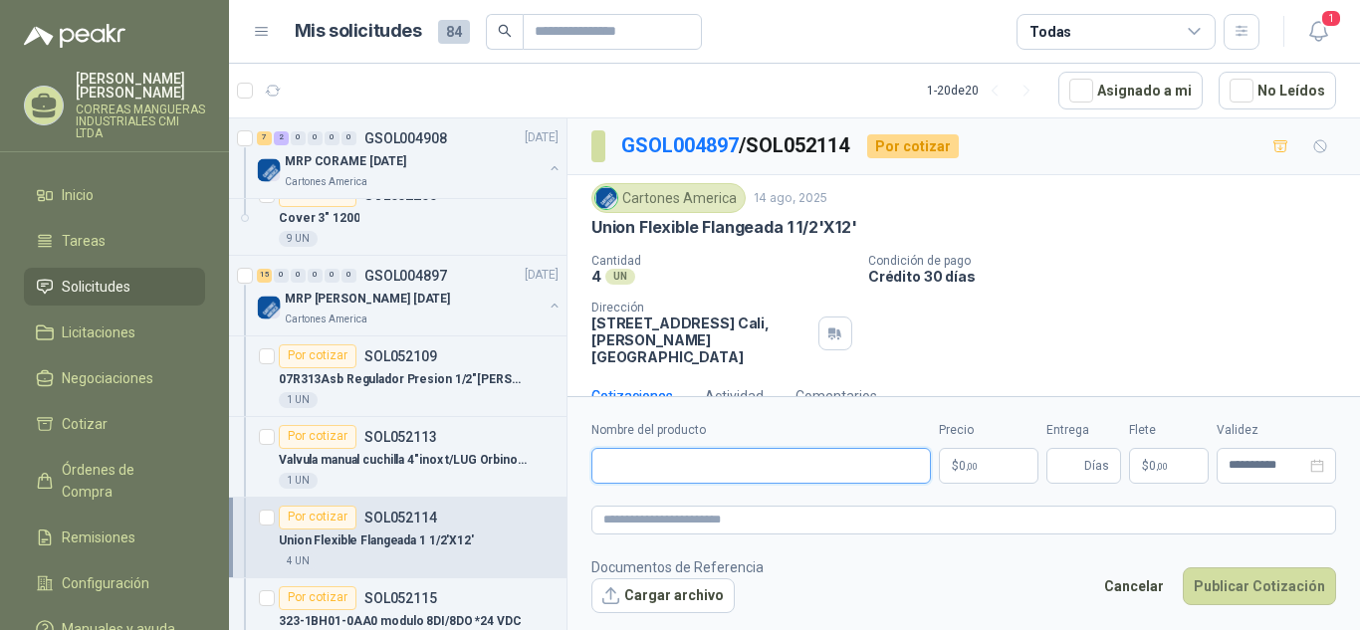
click at [798, 458] on input "Nombre del producto" at bounding box center [761, 466] width 340 height 36
type input "**********"
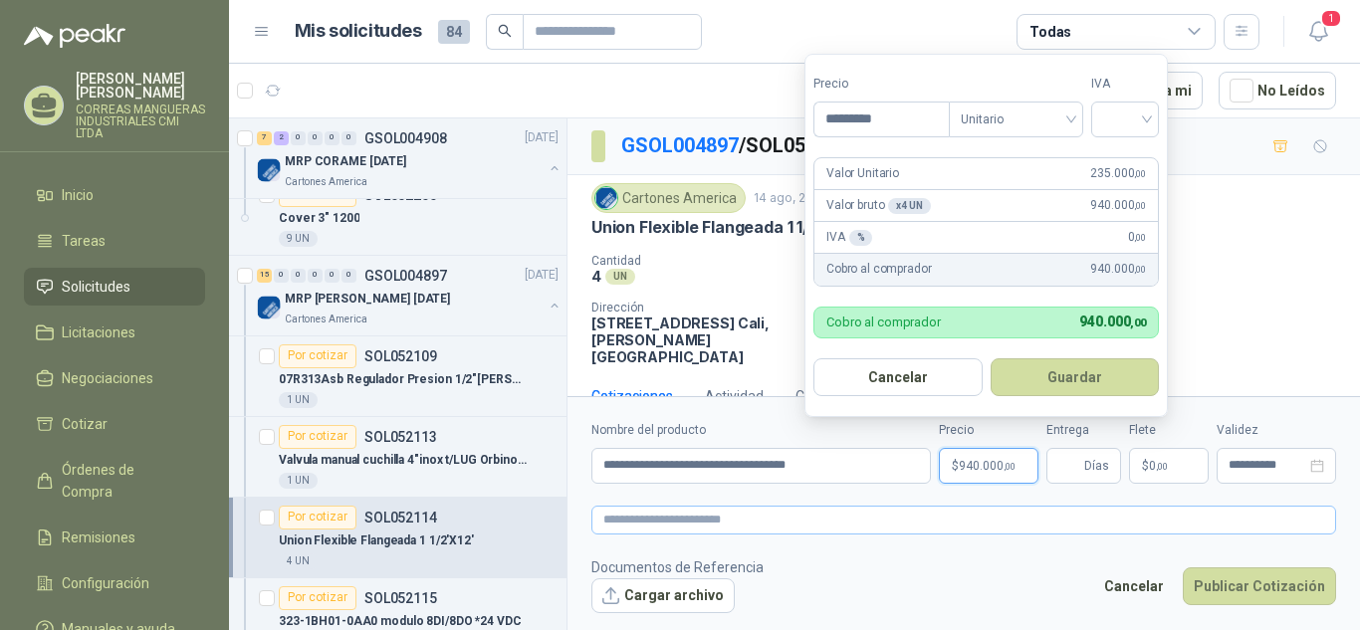
type input "*********"
click at [1147, 124] on input "search" at bounding box center [1125, 118] width 44 height 30
click at [1128, 158] on div "19%" at bounding box center [1129, 160] width 37 height 22
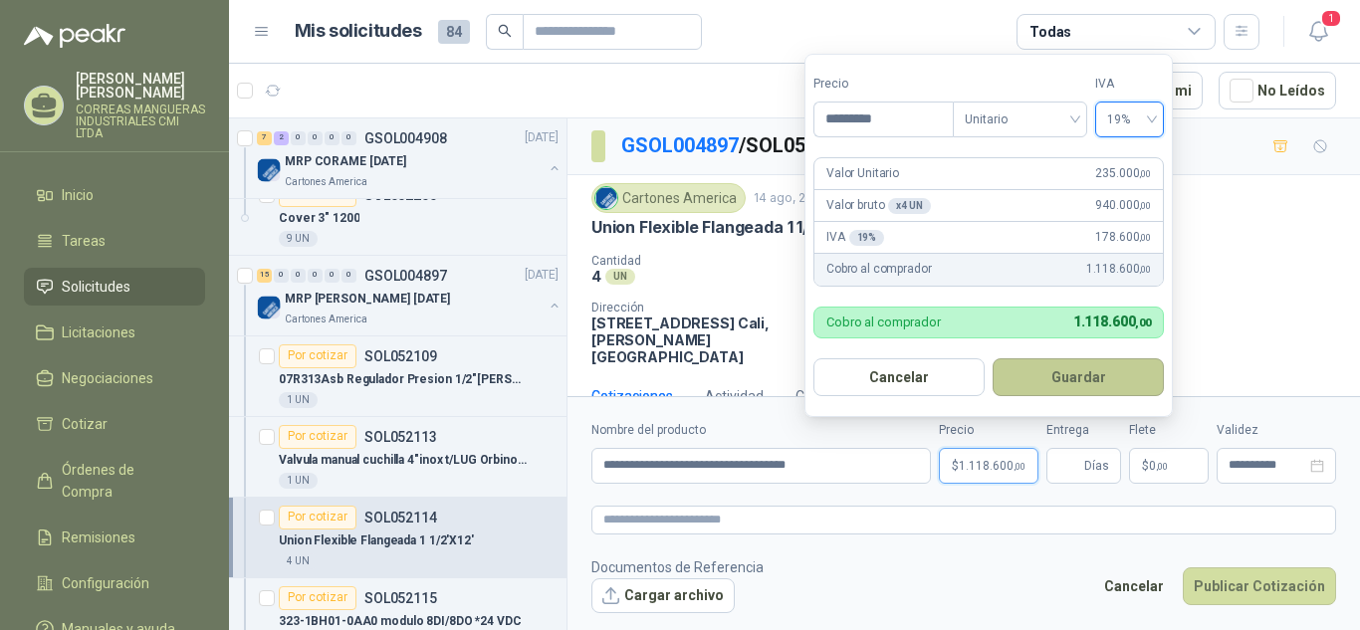
click at [1089, 378] on button "Guardar" at bounding box center [1078, 377] width 171 height 38
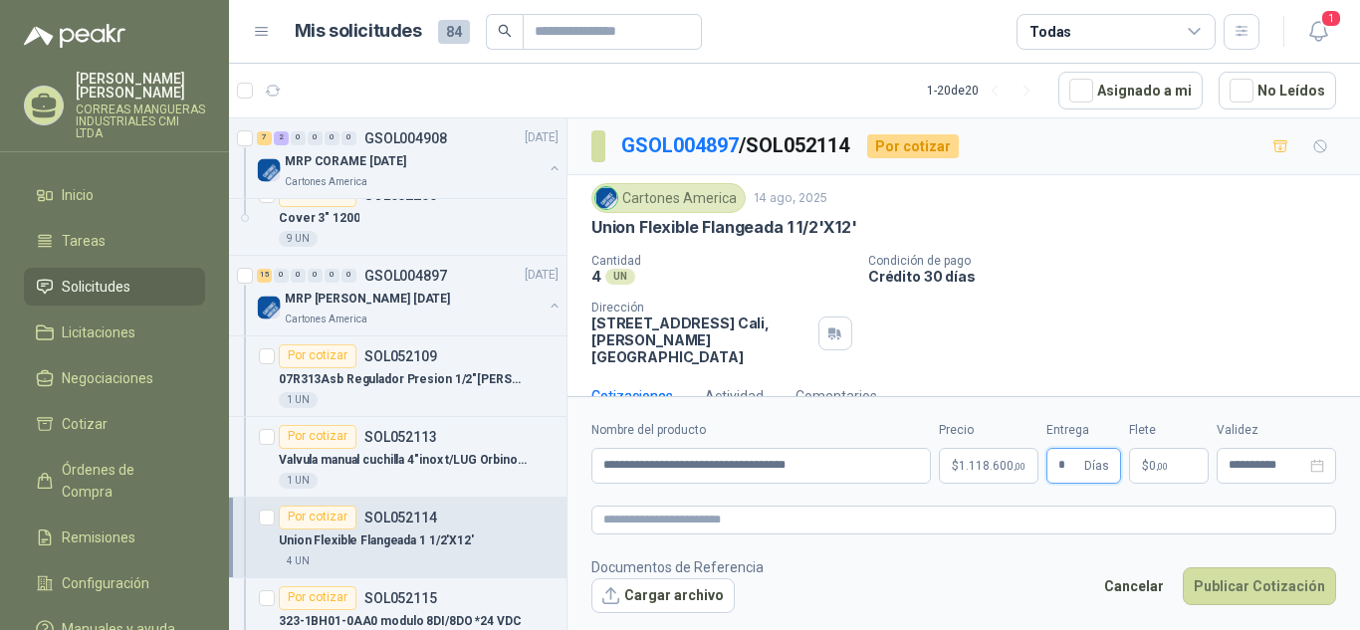
type input "*"
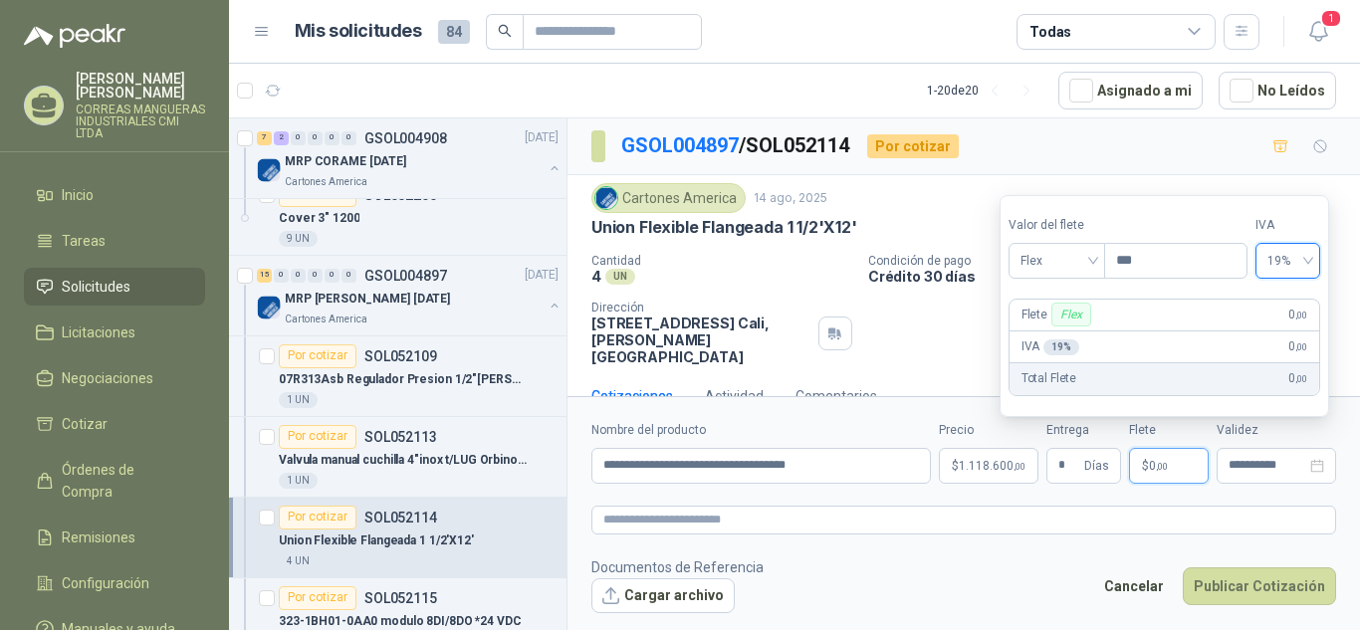
click at [1308, 267] on span "19%" at bounding box center [1287, 261] width 41 height 30
click at [1292, 329] on div "0%" at bounding box center [1297, 335] width 32 height 22
click at [1257, 585] on button "Publicar Cotización" at bounding box center [1259, 587] width 153 height 38
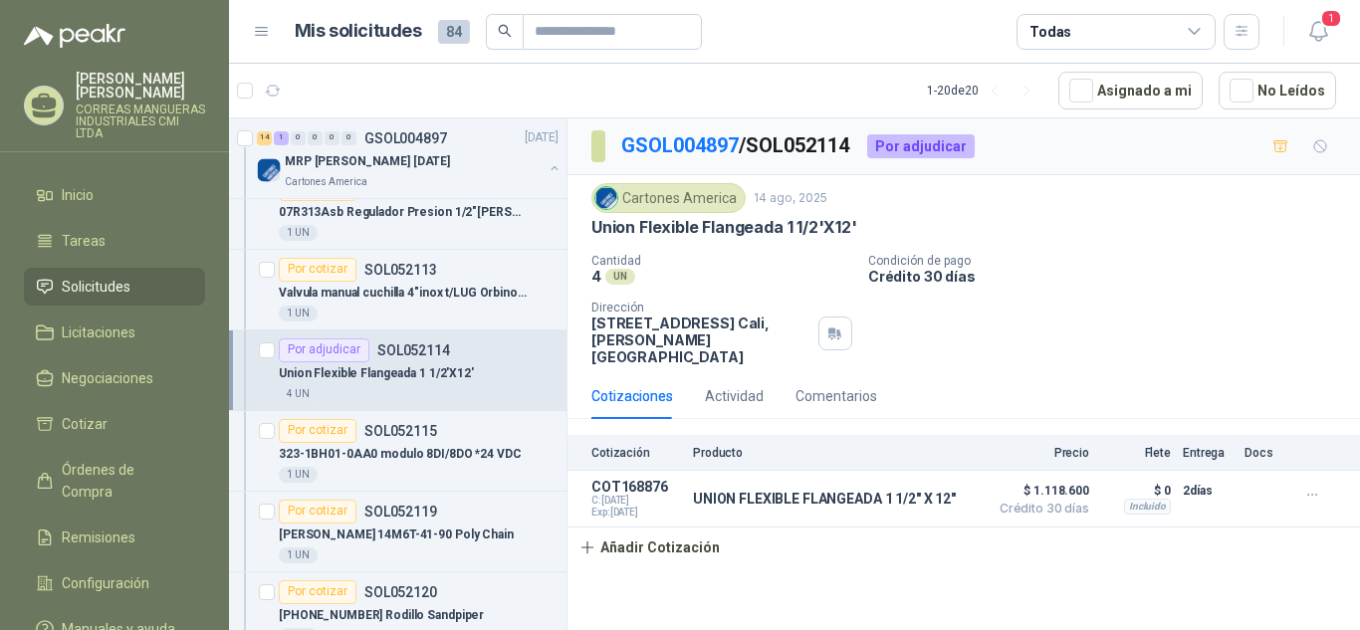
scroll to position [1394, 0]
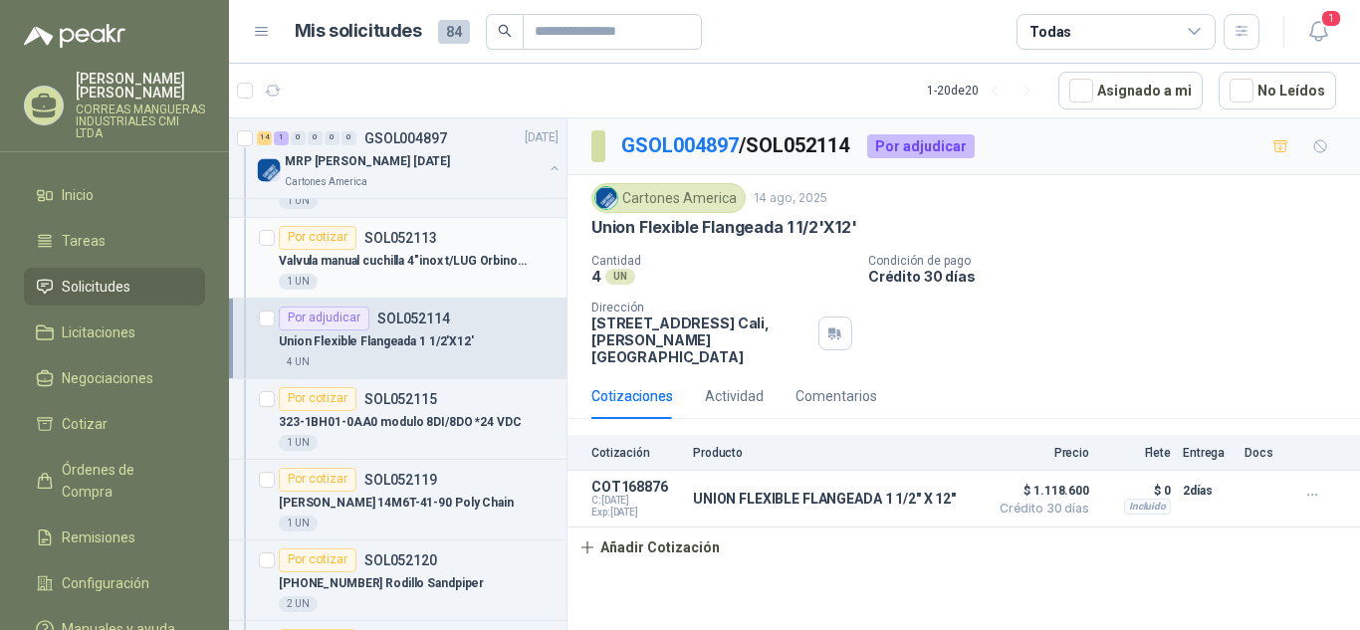
click at [406, 282] on div "1 UN" at bounding box center [419, 282] width 280 height 16
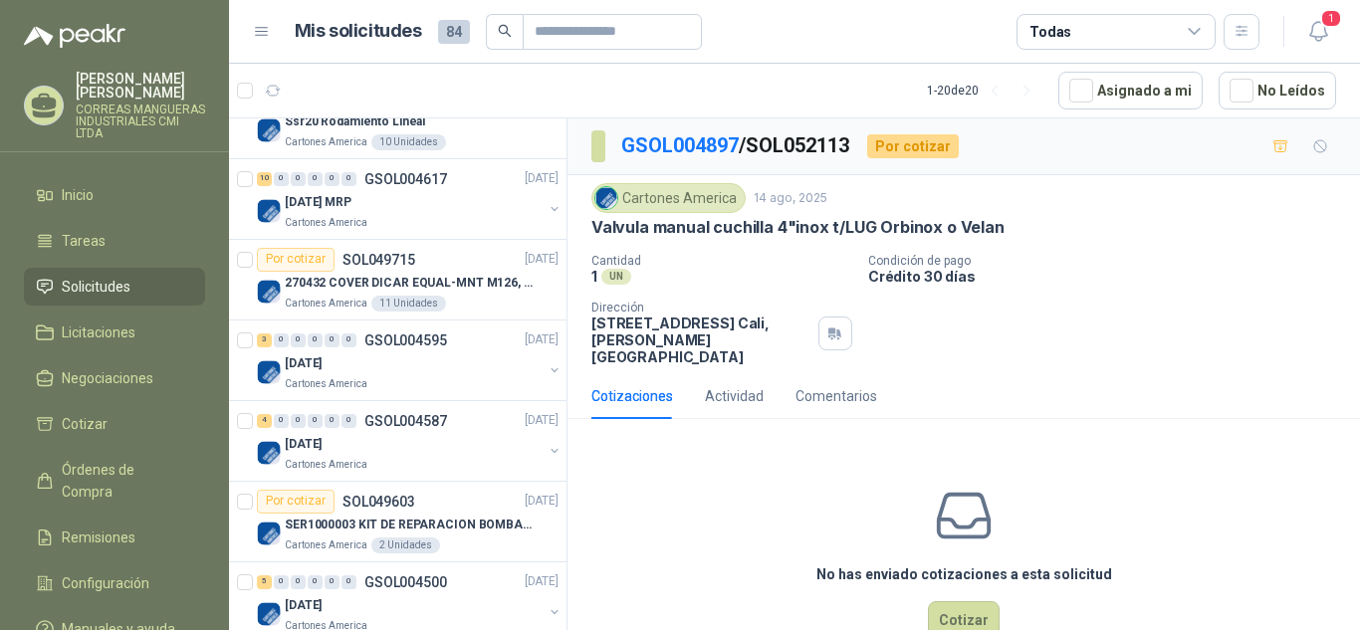
scroll to position [2688, 0]
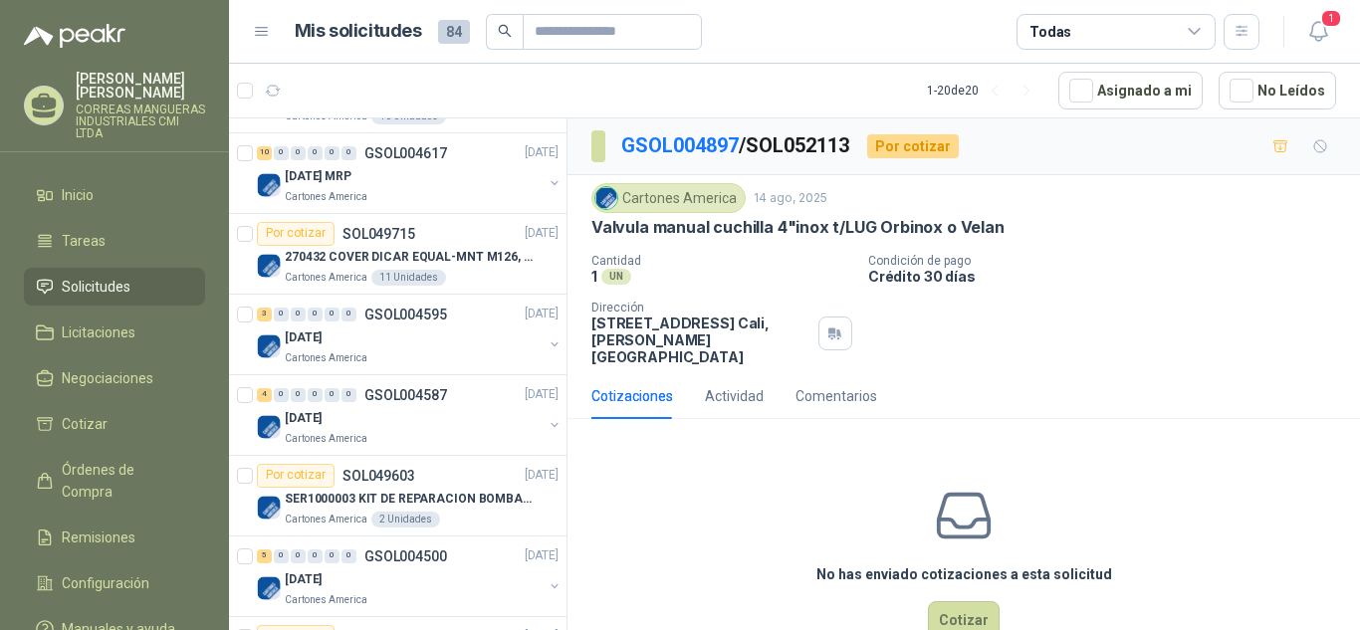
click at [427, 343] on div "[DATE]" at bounding box center [414, 339] width 258 height 24
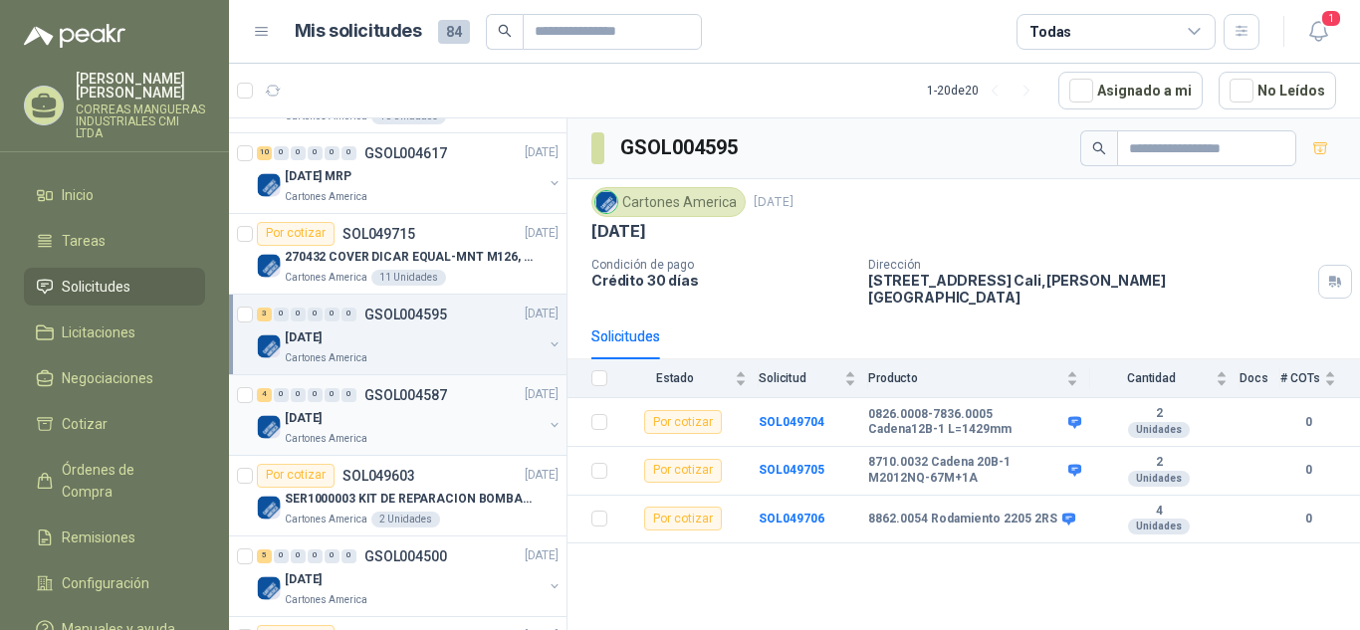
click at [411, 429] on div "[DATE]" at bounding box center [414, 419] width 258 height 24
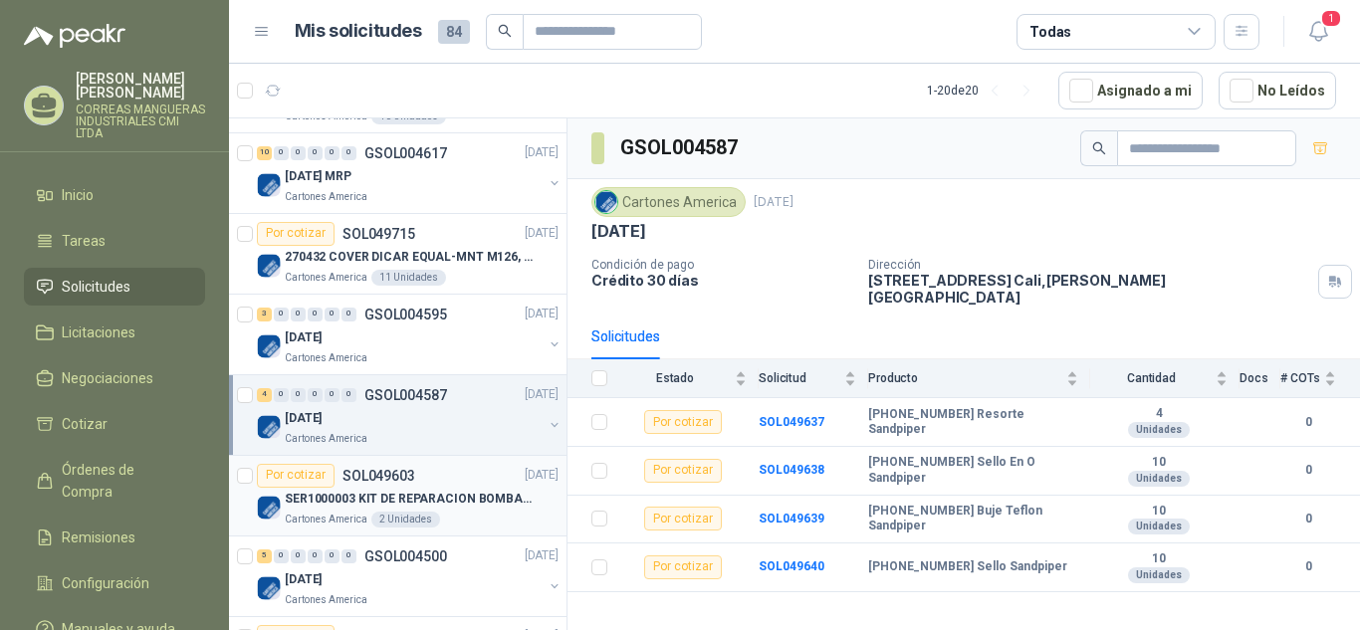
click at [445, 479] on div "Por cotizar SOL049603 [DATE]" at bounding box center [408, 476] width 302 height 24
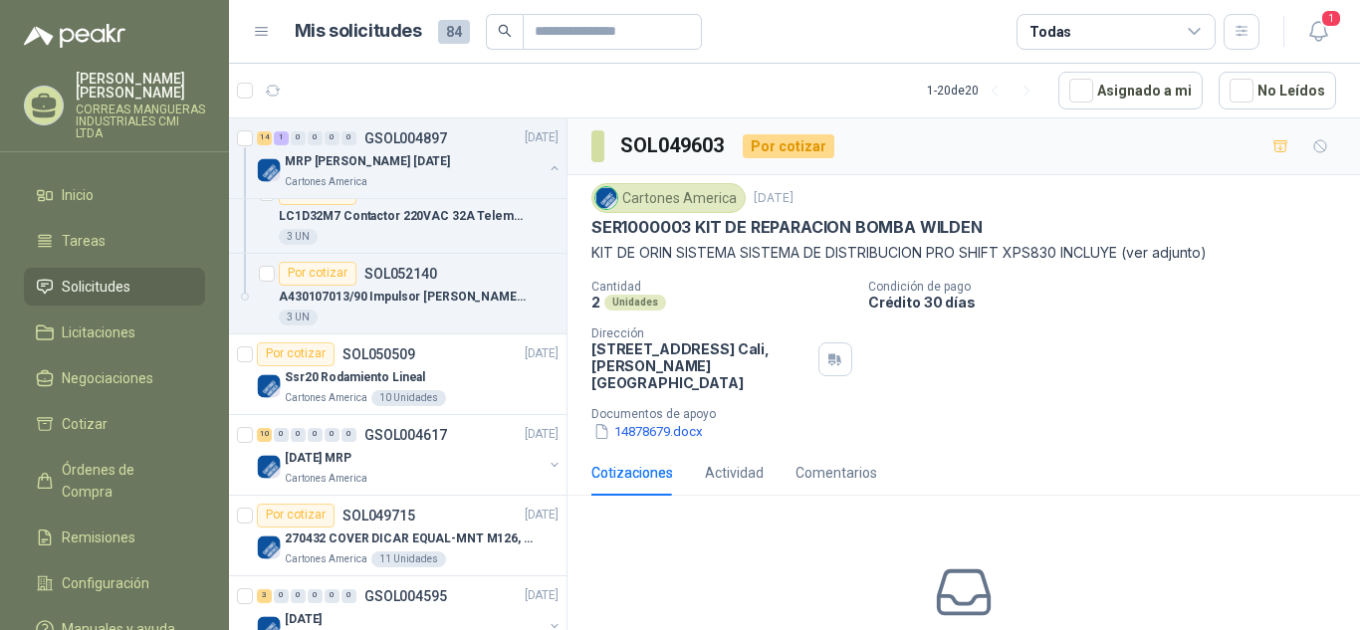
scroll to position [2390, 0]
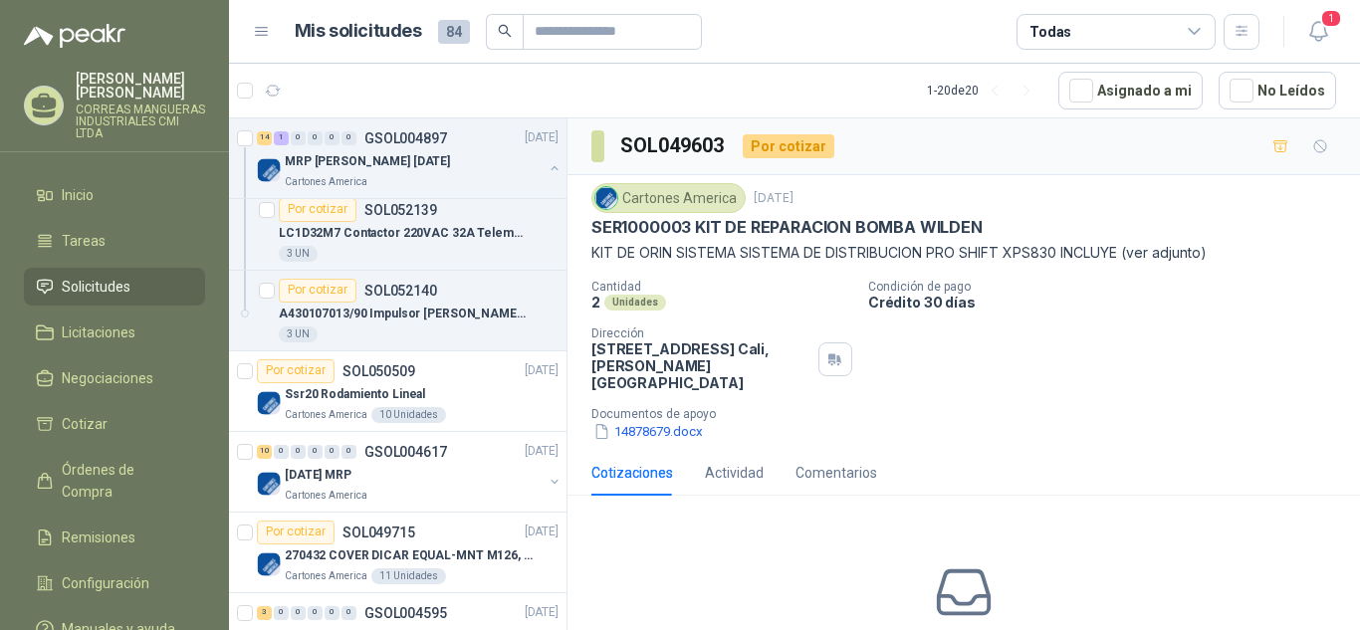
click at [443, 476] on div "[DATE] MRP" at bounding box center [414, 476] width 258 height 24
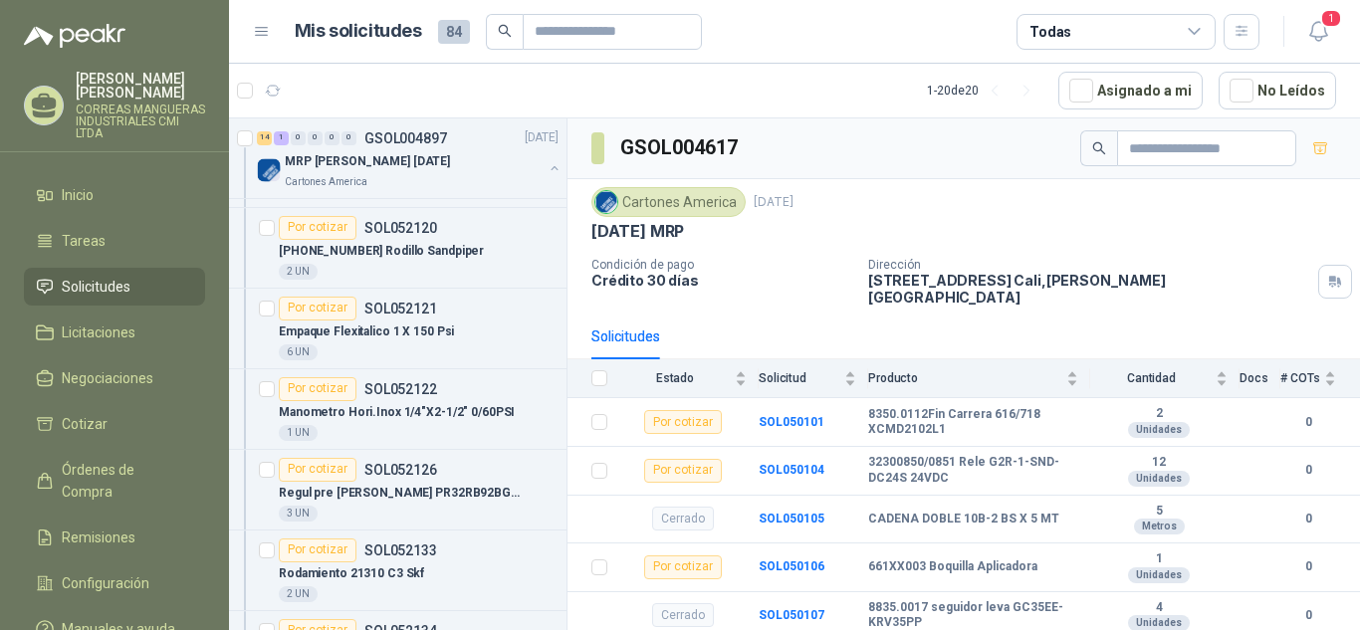
scroll to position [1693, 0]
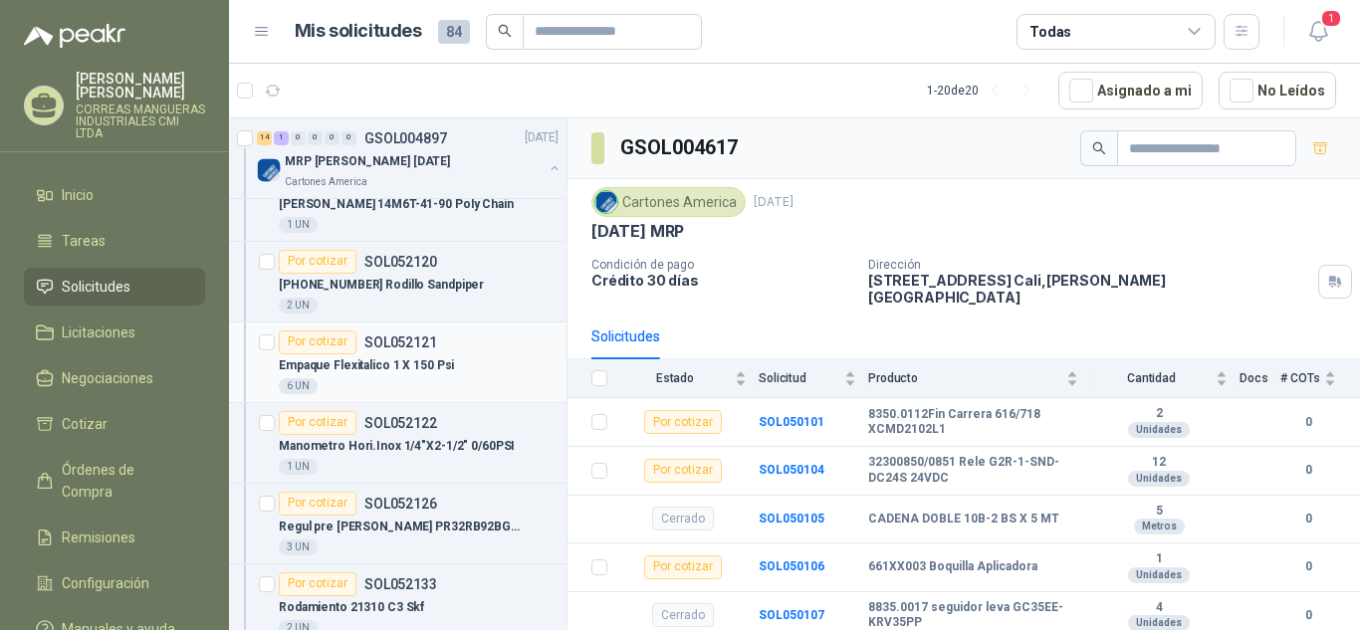
click at [392, 387] on div "6 UN" at bounding box center [419, 386] width 280 height 16
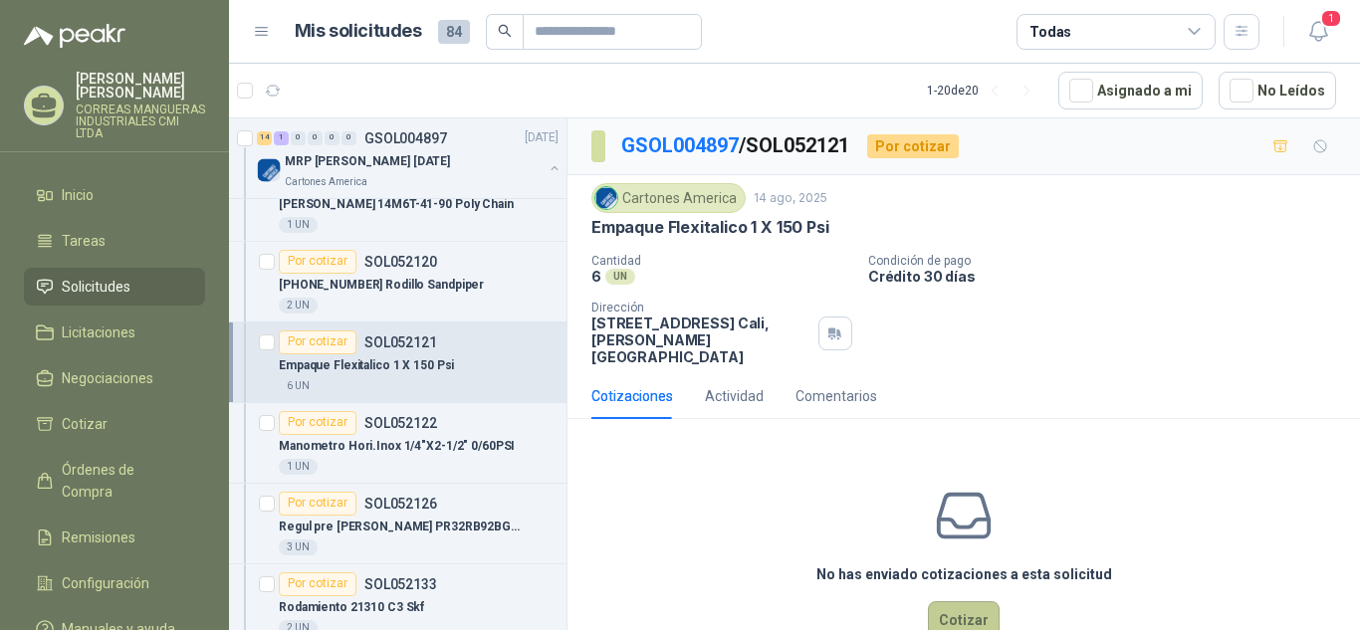
click at [972, 601] on button "Cotizar" at bounding box center [964, 620] width 72 height 38
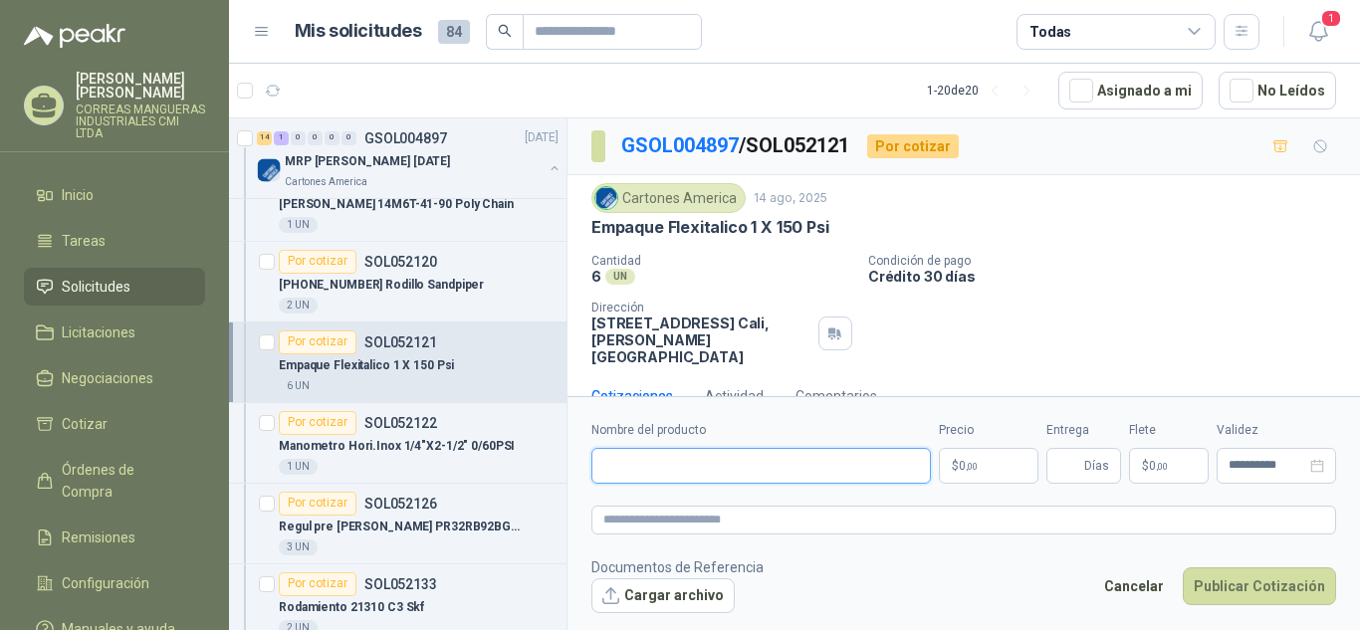
click at [791, 471] on input "Nombre del producto" at bounding box center [761, 466] width 340 height 36
type input "**********"
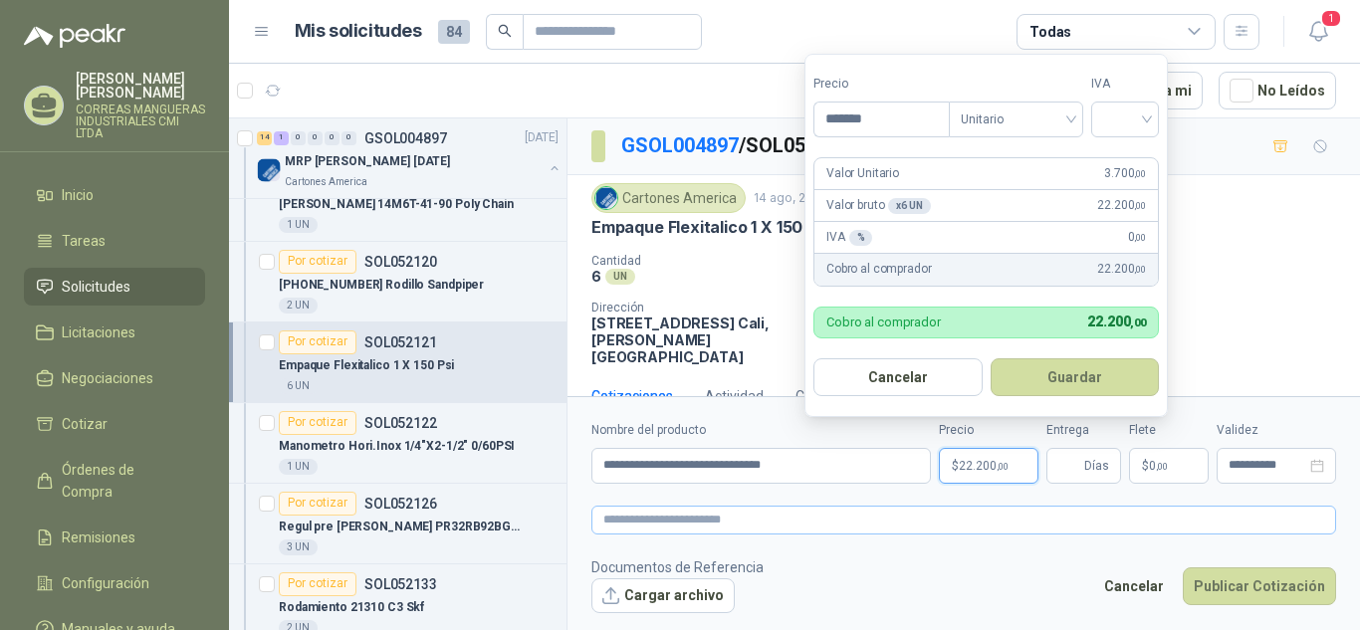
type input "*******"
click at [1157, 120] on div at bounding box center [1125, 120] width 68 height 36
click at [1124, 156] on div "19%" at bounding box center [1129, 160] width 37 height 22
click at [1092, 379] on button "Guardar" at bounding box center [1078, 377] width 171 height 38
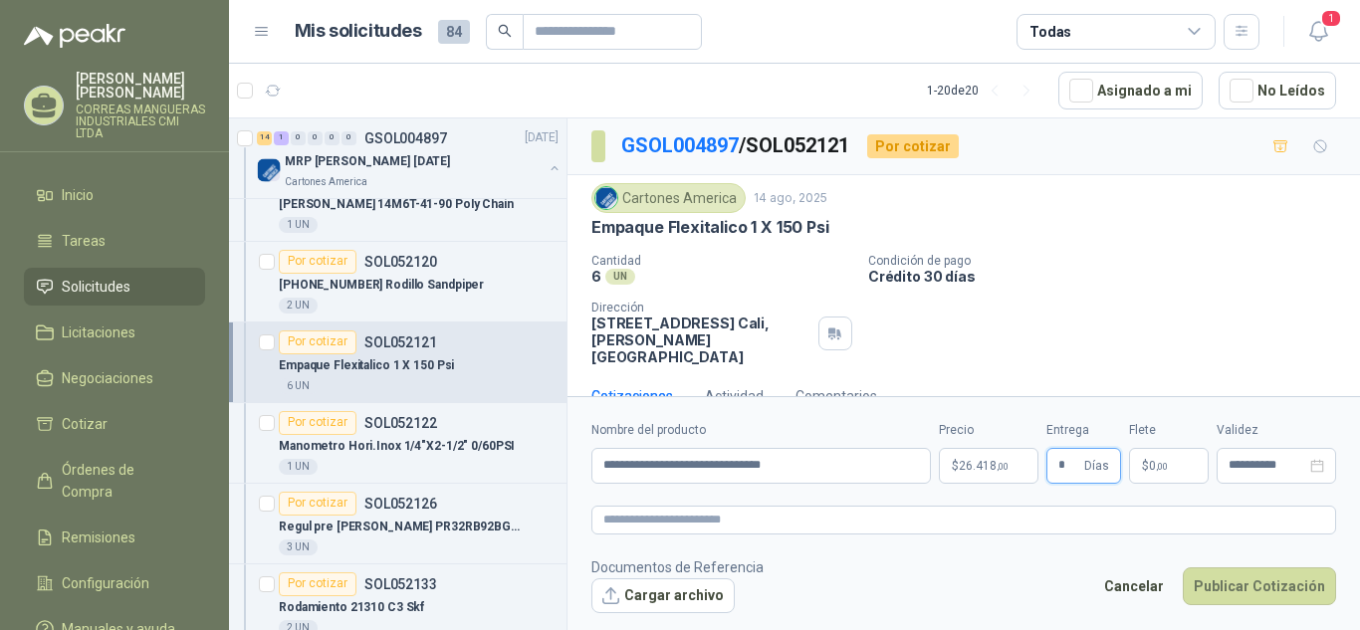
type input "*"
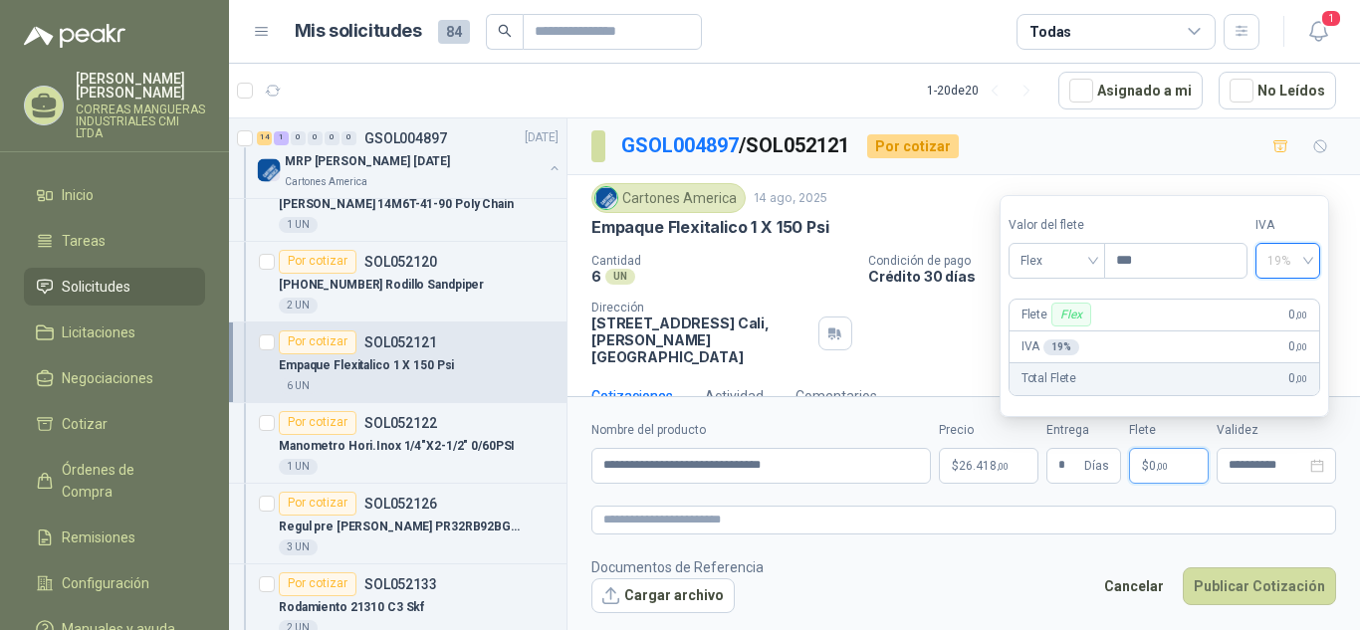
click at [1320, 266] on div "19%" at bounding box center [1288, 261] width 65 height 36
click at [1295, 334] on div "0%" at bounding box center [1297, 335] width 32 height 22
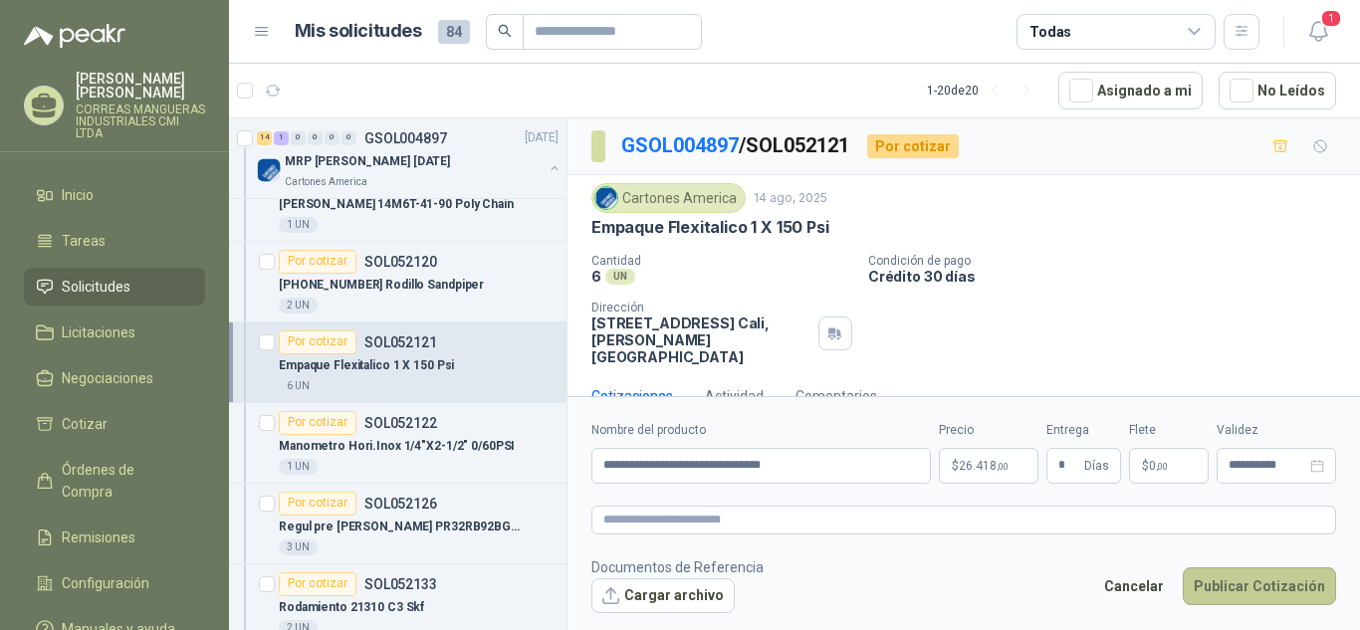
click at [1277, 590] on button "Publicar Cotización" at bounding box center [1259, 587] width 153 height 38
